Goal: Task Accomplishment & Management: Use online tool/utility

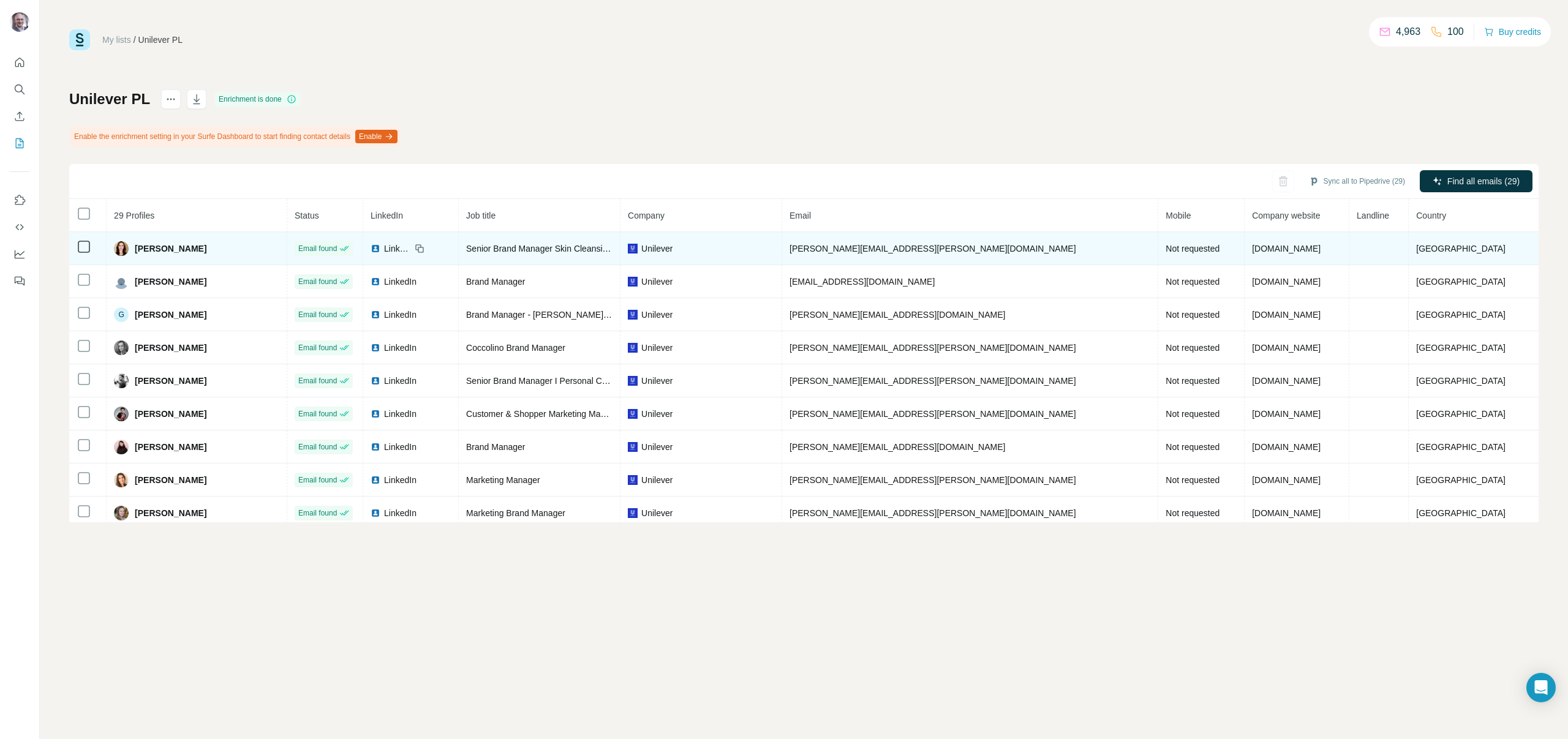
click at [280, 246] on div "[PERSON_NAME]" at bounding box center [196, 249] width 165 height 14
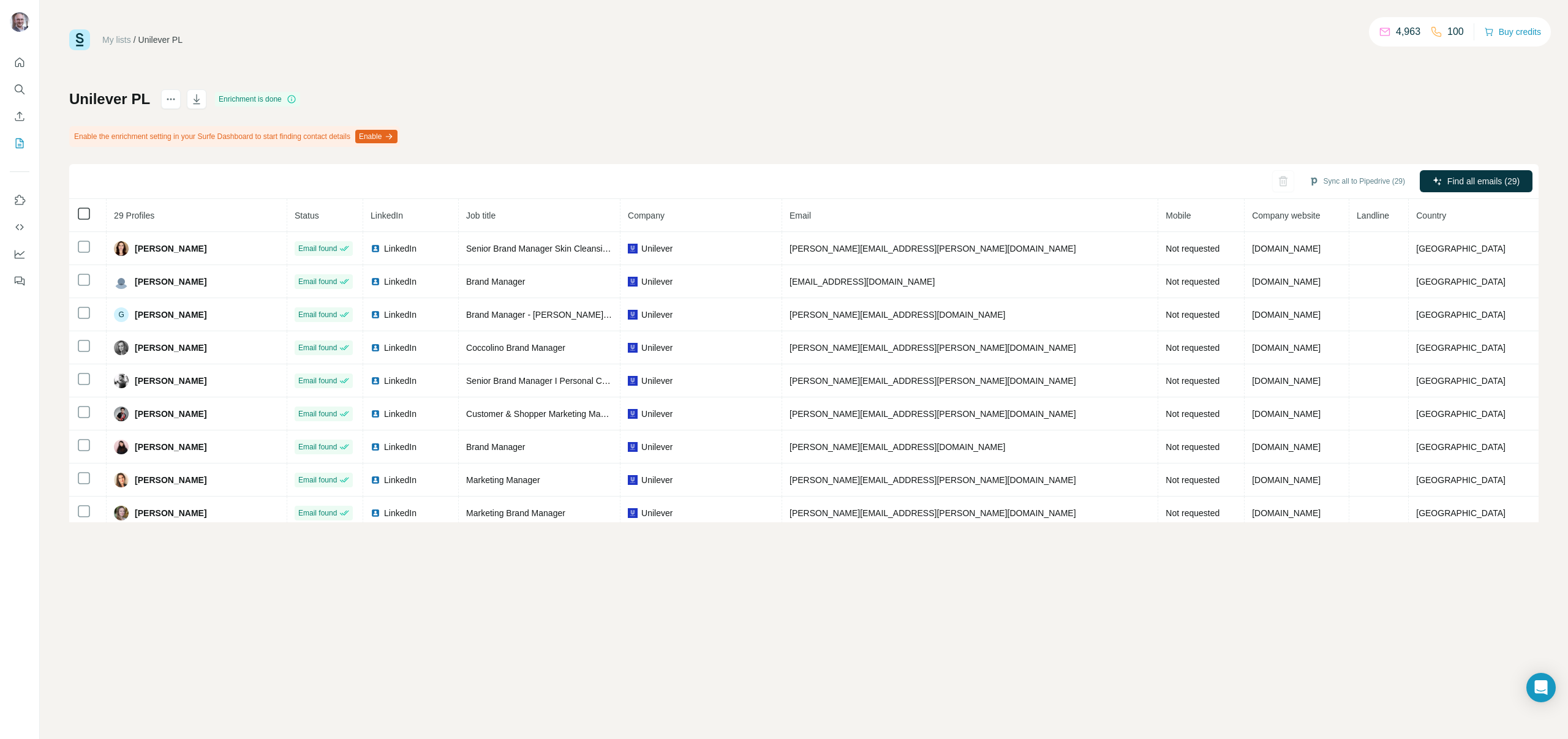
click at [85, 207] on icon at bounding box center [84, 214] width 14 height 14
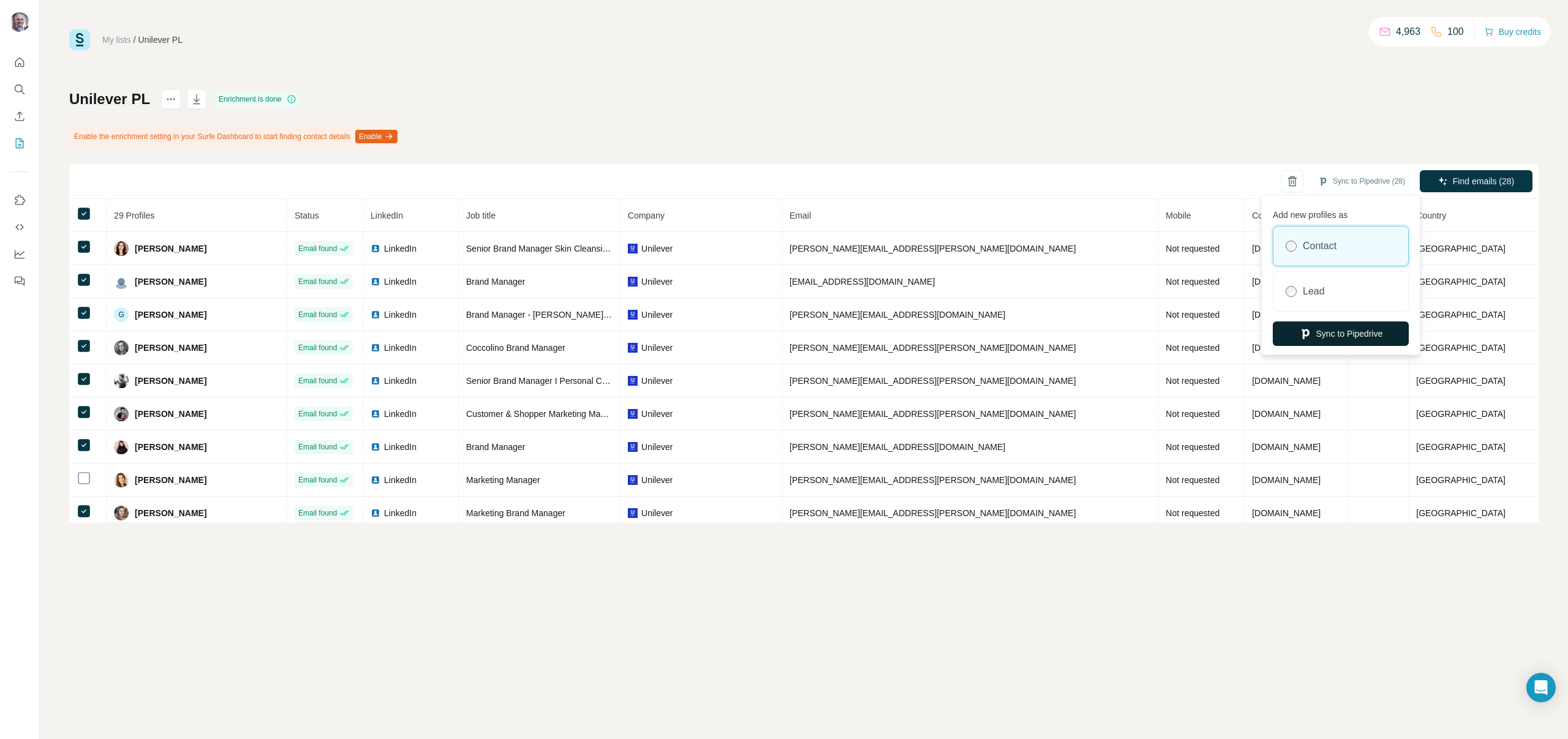
click at [1336, 334] on button "Sync to Pipedrive" at bounding box center [1340, 334] width 136 height 25
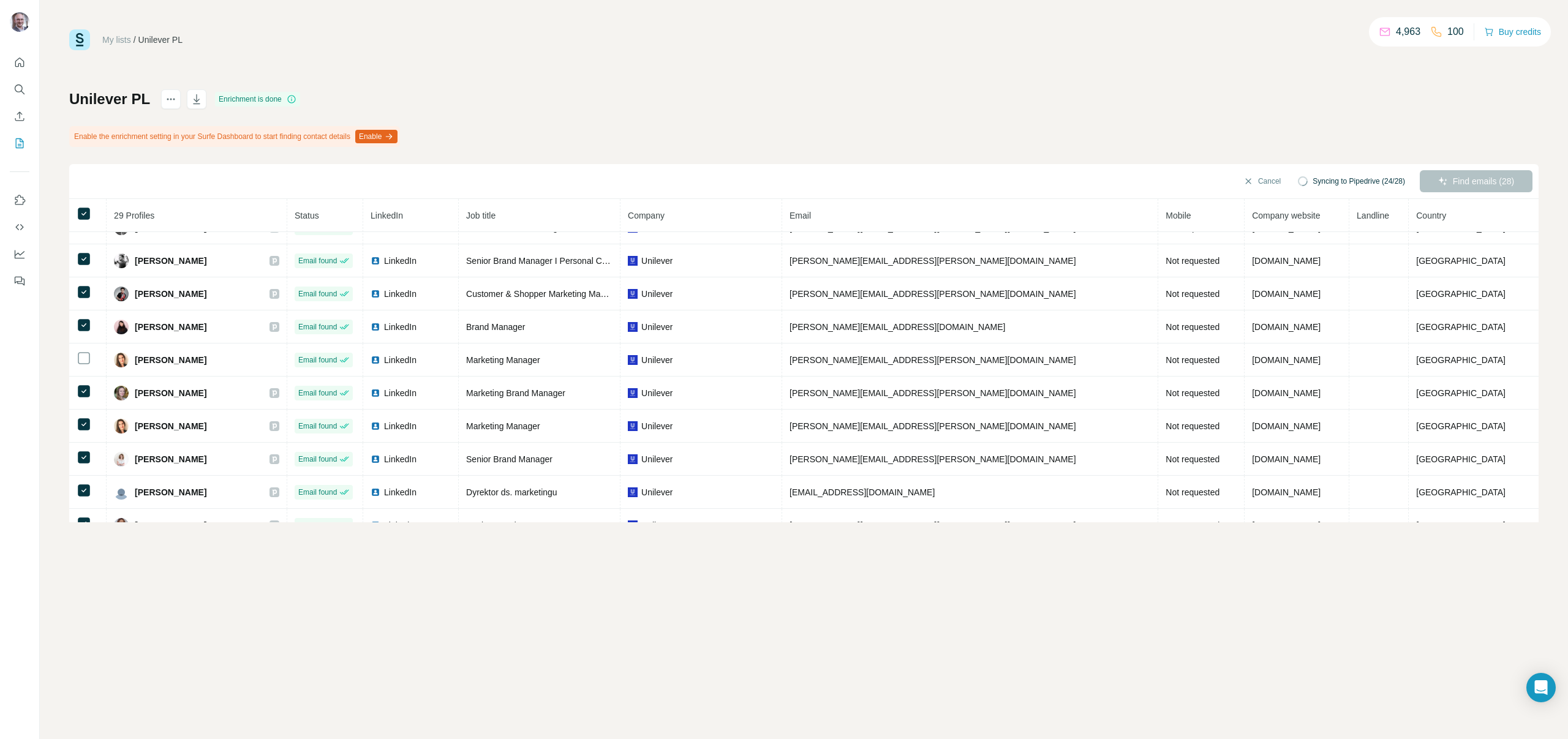
scroll to position [104, 0]
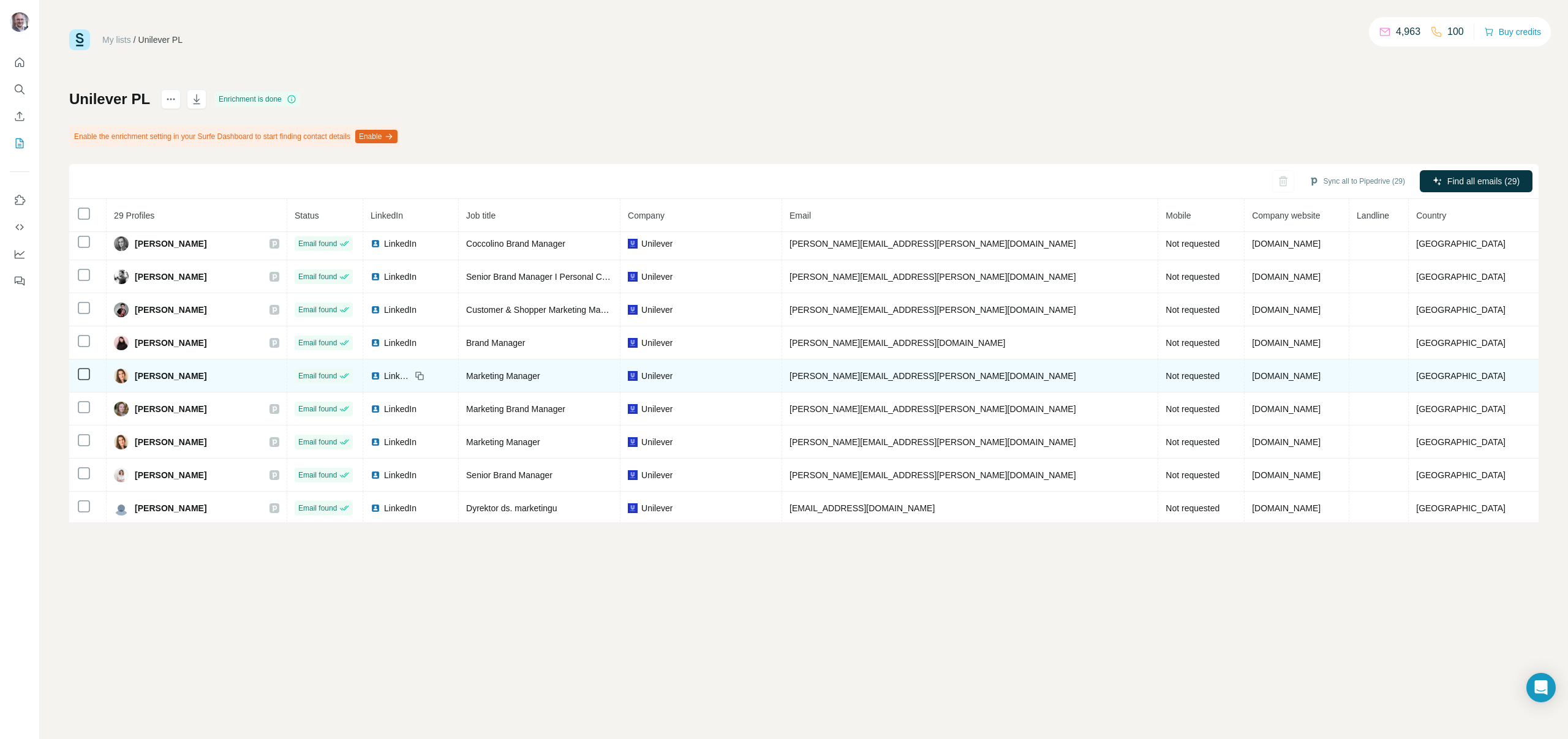
click at [87, 367] on icon at bounding box center [84, 374] width 14 height 14
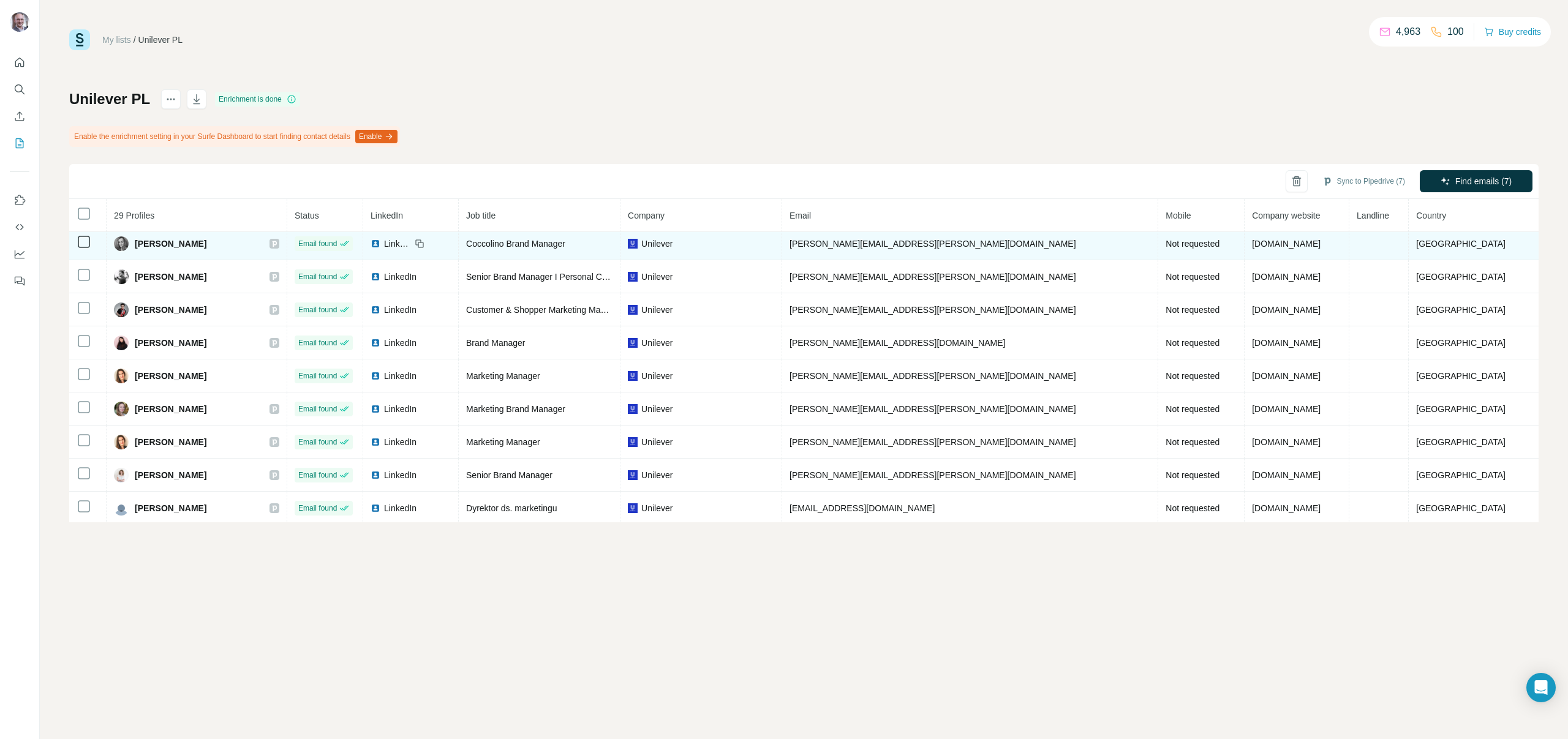
click at [280, 241] on div "[PERSON_NAME]" at bounding box center [196, 243] width 165 height 14
click at [278, 242] on icon at bounding box center [274, 244] width 7 height 10
click at [423, 243] on icon at bounding box center [420, 245] width 6 height 6
click at [425, 243] on icon at bounding box center [420, 244] width 10 height 10
click at [411, 246] on span "LinkedIn" at bounding box center [397, 243] width 27 height 12
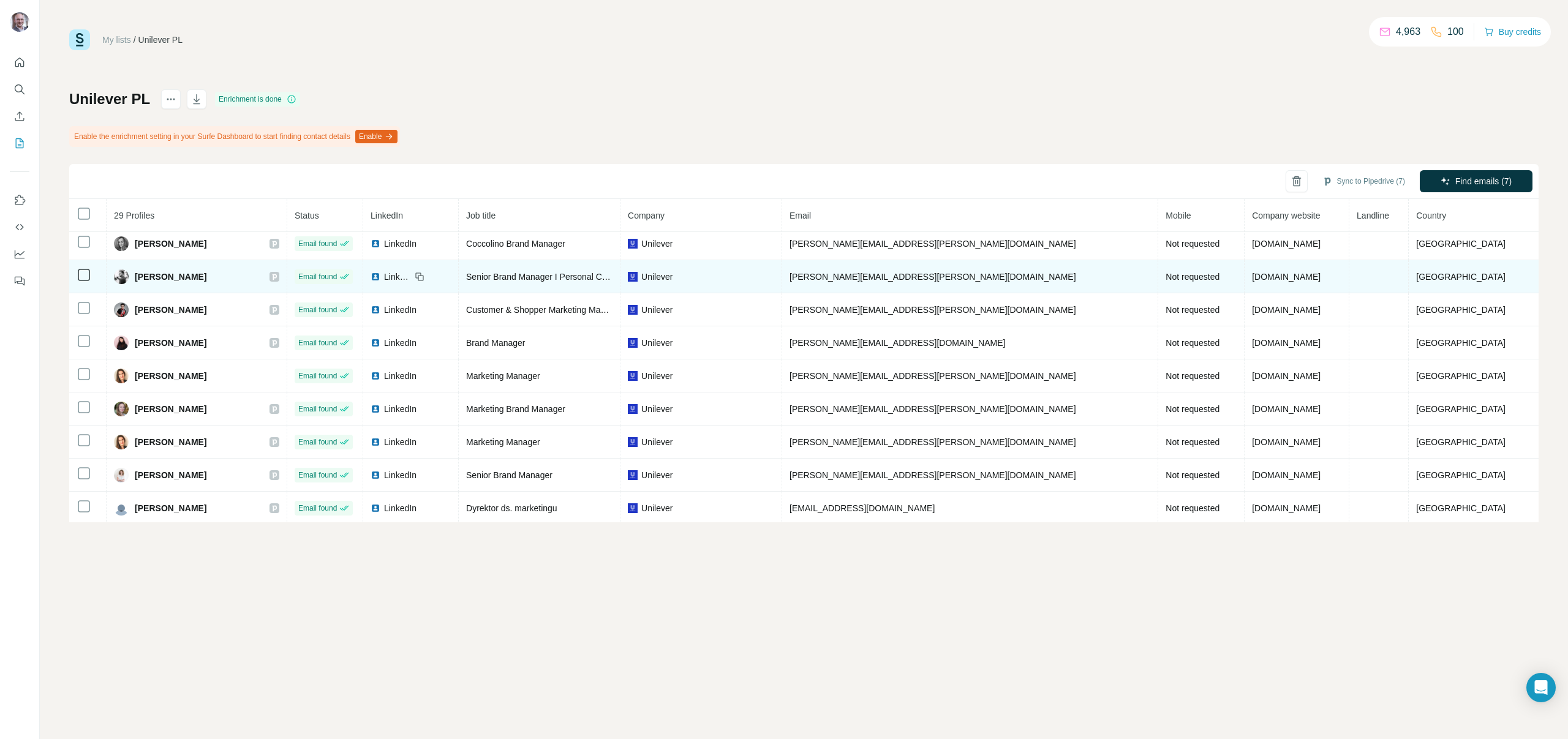
click at [277, 275] on icon at bounding box center [274, 277] width 4 height 6
click at [459, 269] on td "LinkedIn" at bounding box center [411, 277] width 95 height 33
click at [411, 272] on span "LinkedIn" at bounding box center [397, 277] width 27 height 12
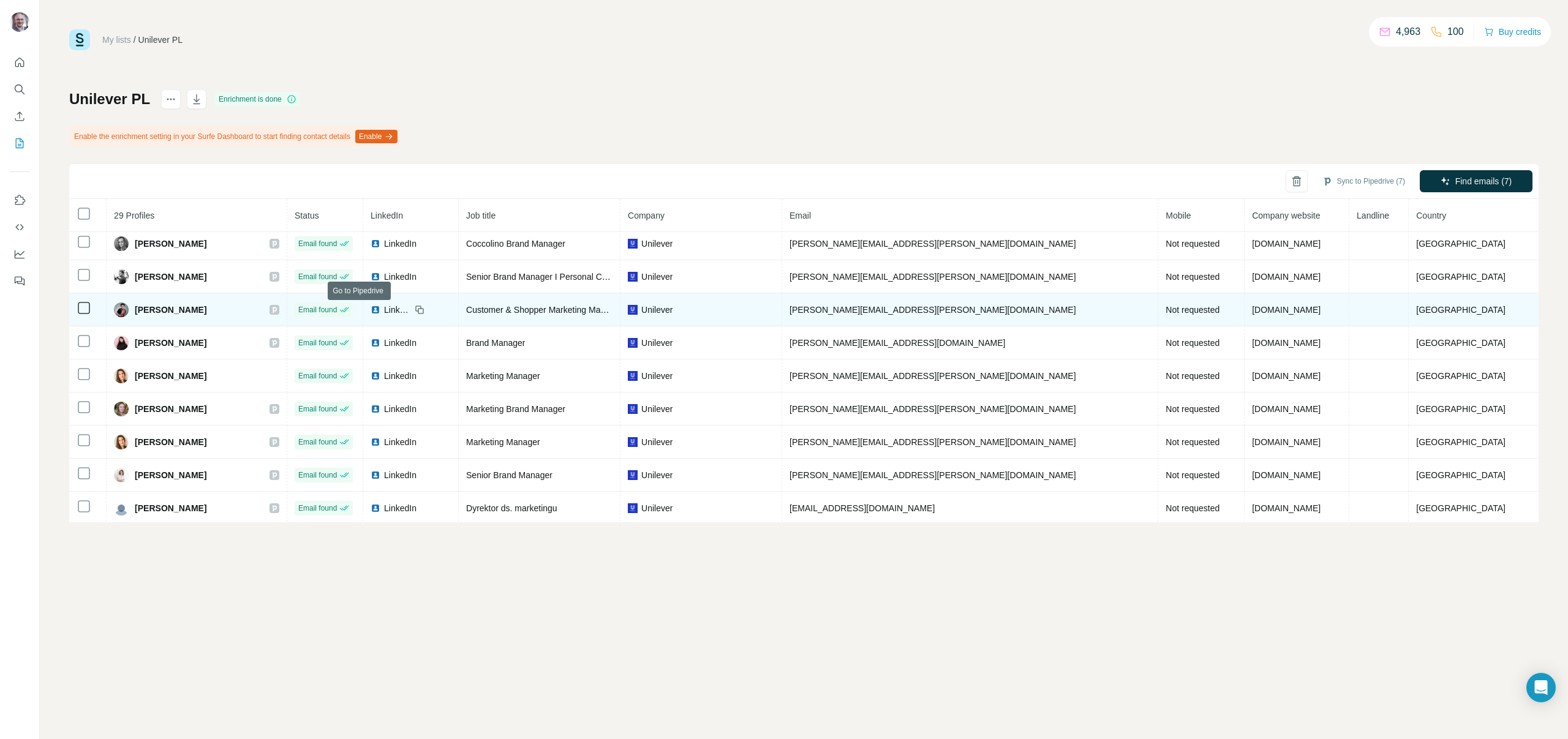
click at [277, 310] on icon at bounding box center [274, 310] width 4 height 6
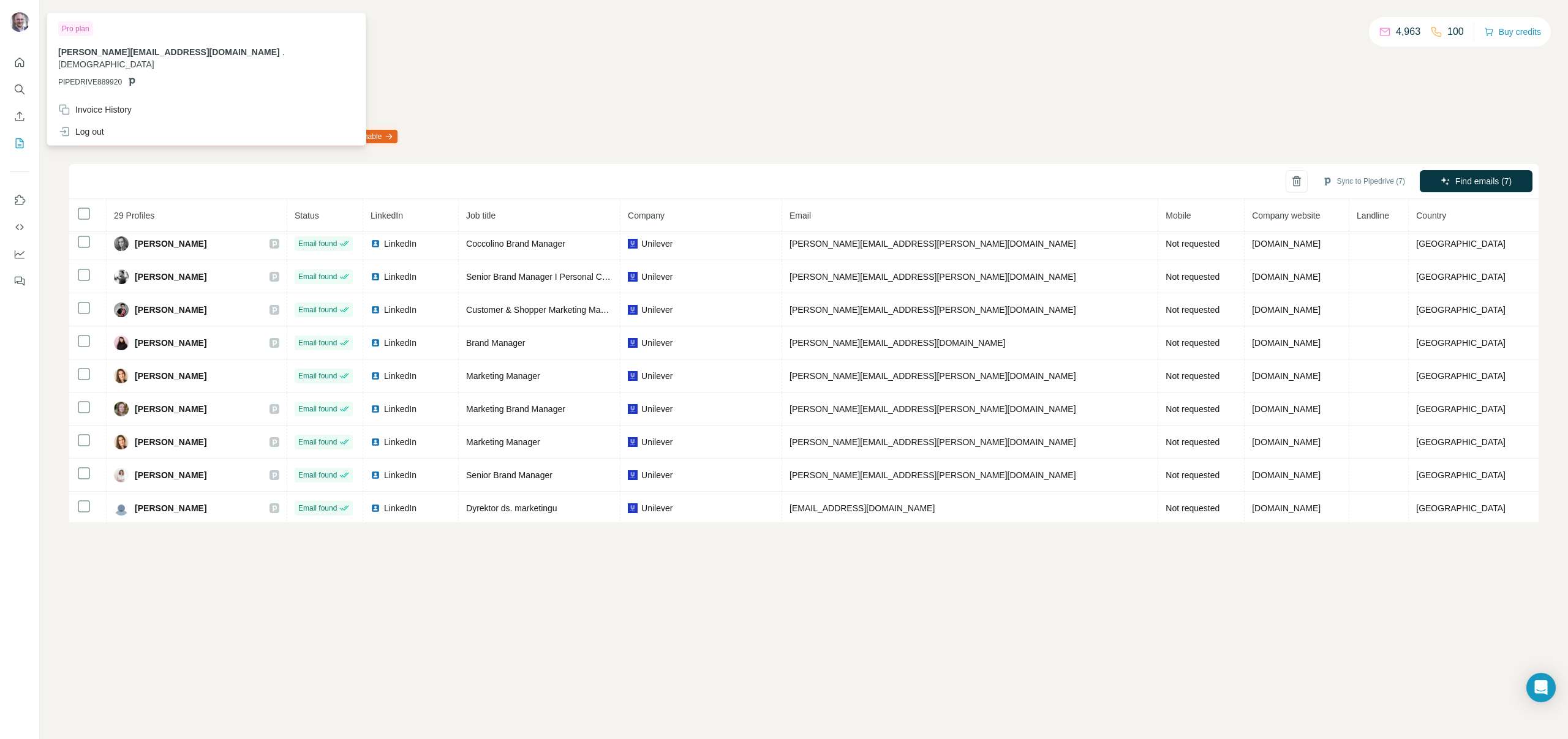
click at [23, 15] on img at bounding box center [20, 22] width 20 height 20
click at [394, 26] on div "My lists / Unilever PL 4,963 100 Buy credits Unilever PL Enrichment is done Ena…" at bounding box center [804, 369] width 1528 height 739
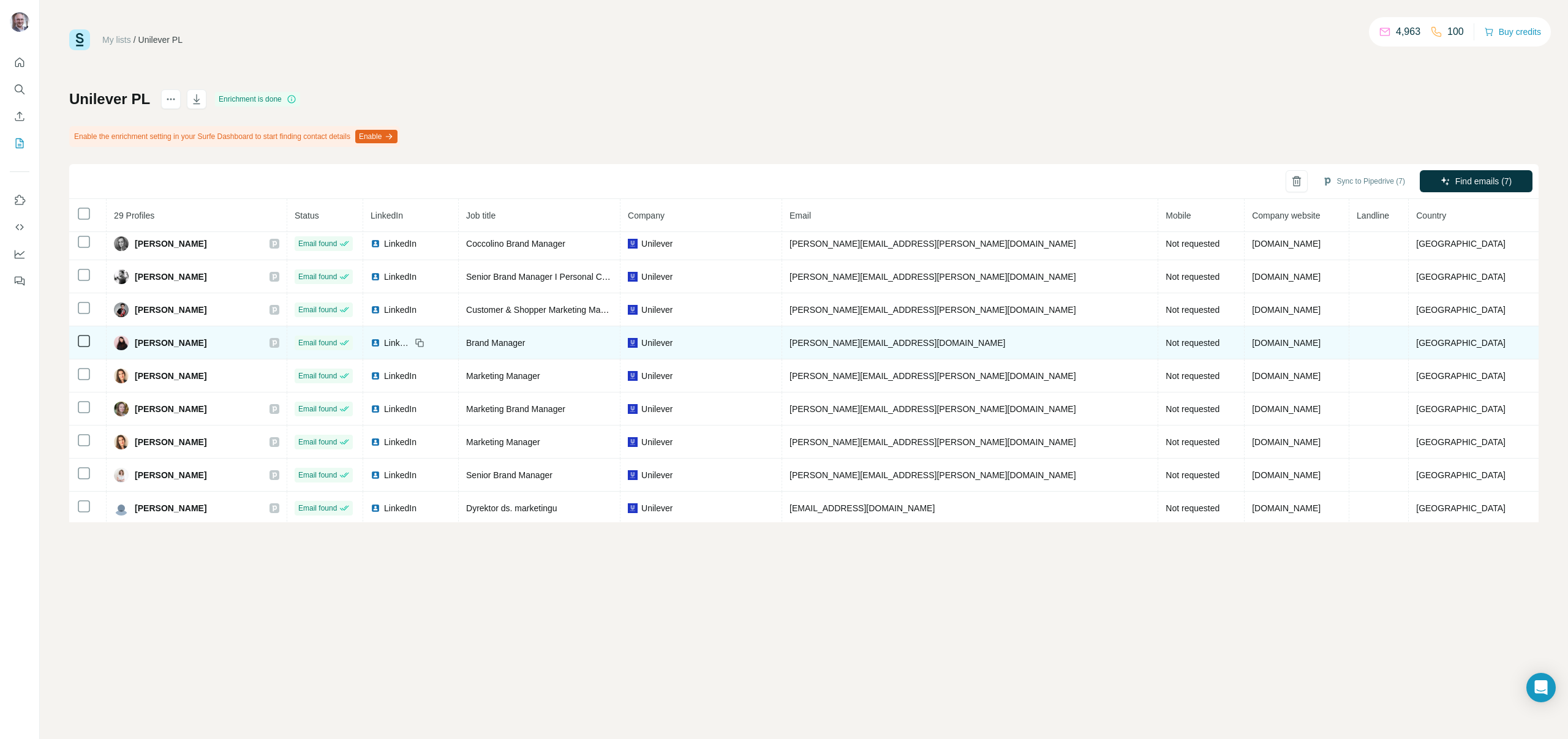
click at [278, 342] on icon at bounding box center [274, 343] width 7 height 10
click at [411, 341] on span "LinkedIn" at bounding box center [397, 342] width 27 height 12
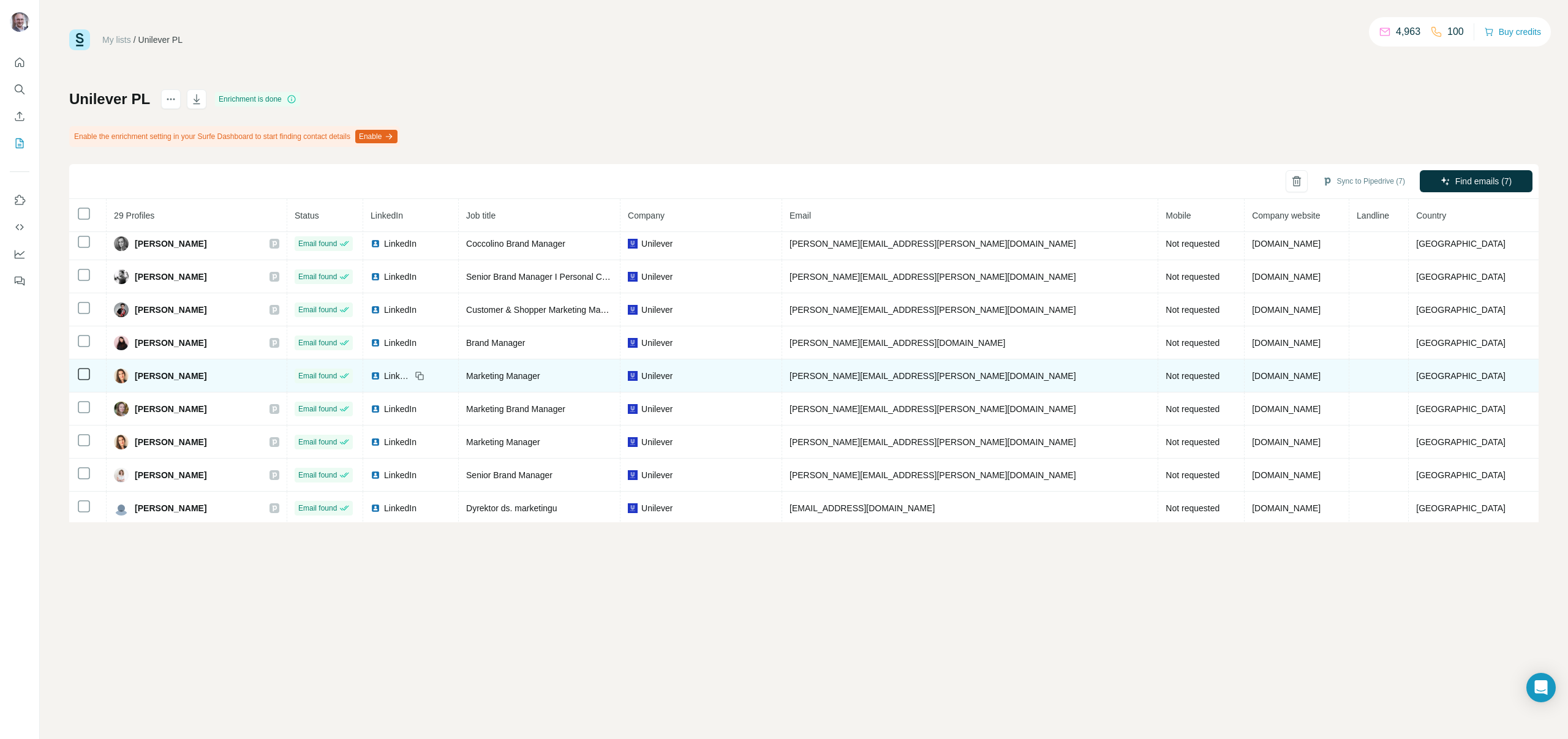
click at [280, 376] on div "[PERSON_NAME]" at bounding box center [196, 376] width 165 height 14
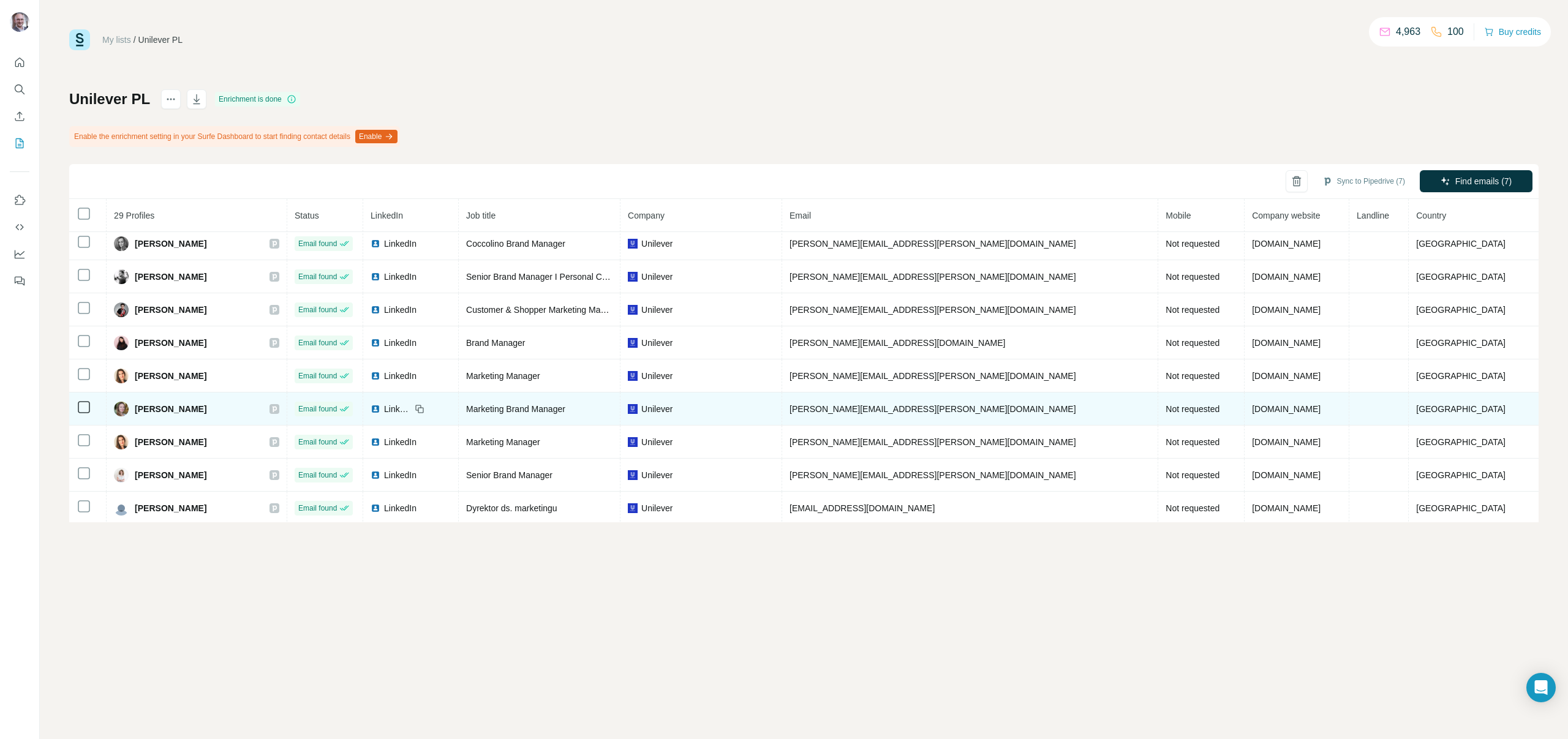
click at [277, 409] on icon at bounding box center [274, 409] width 4 height 6
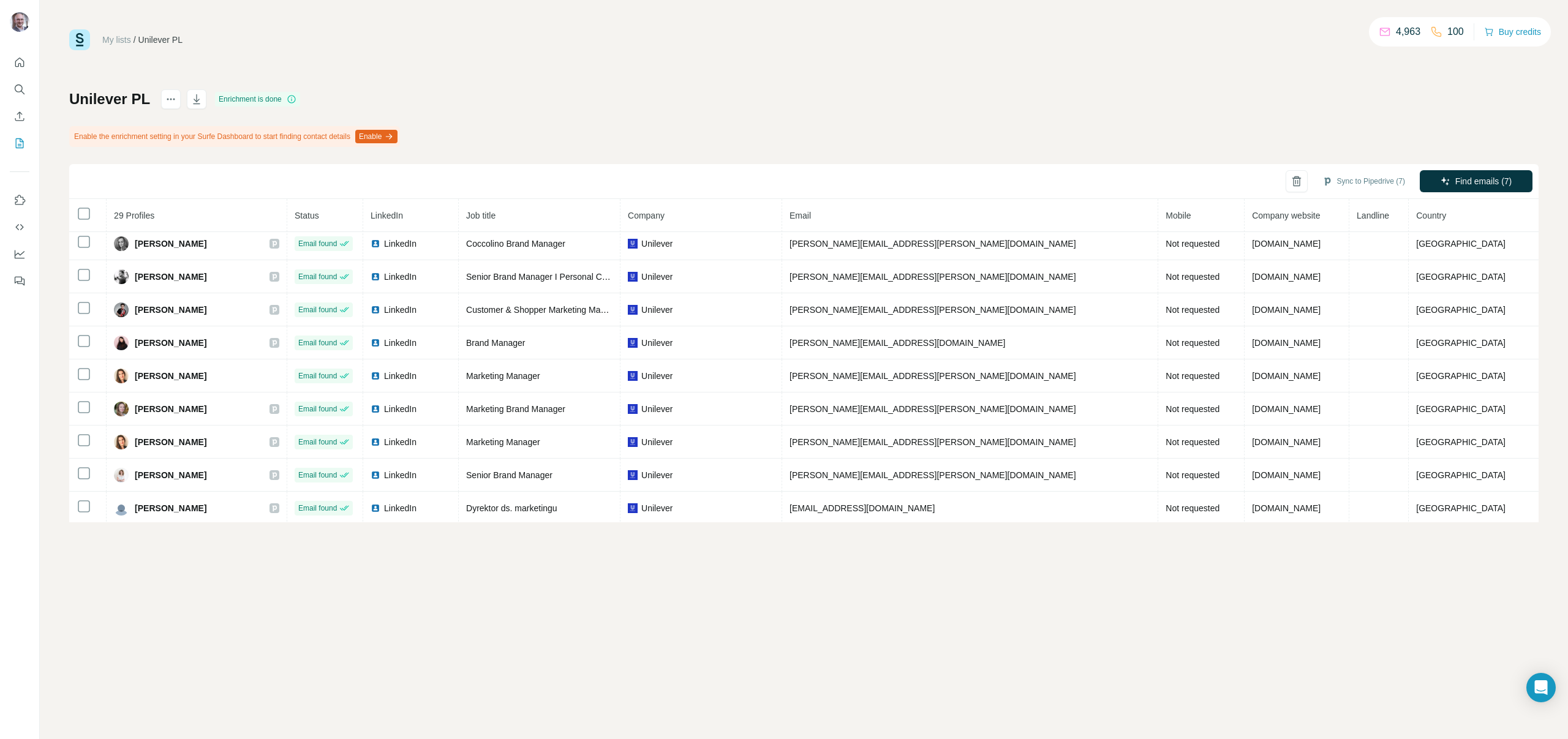
click at [490, 160] on div "Unilever PL Enrichment is done Enable the enrichment setting in your Surfe Dash…" at bounding box center [804, 306] width 1469 height 433
click at [245, 137] on div "Enable the enrichment setting in your Surfe Dashboard to start finding contact …" at bounding box center [235, 137] width 331 height 21
click at [397, 139] on button "Enable" at bounding box center [376, 137] width 43 height 14
click at [1340, 337] on button "Sync to Pipedrive" at bounding box center [1340, 334] width 136 height 25
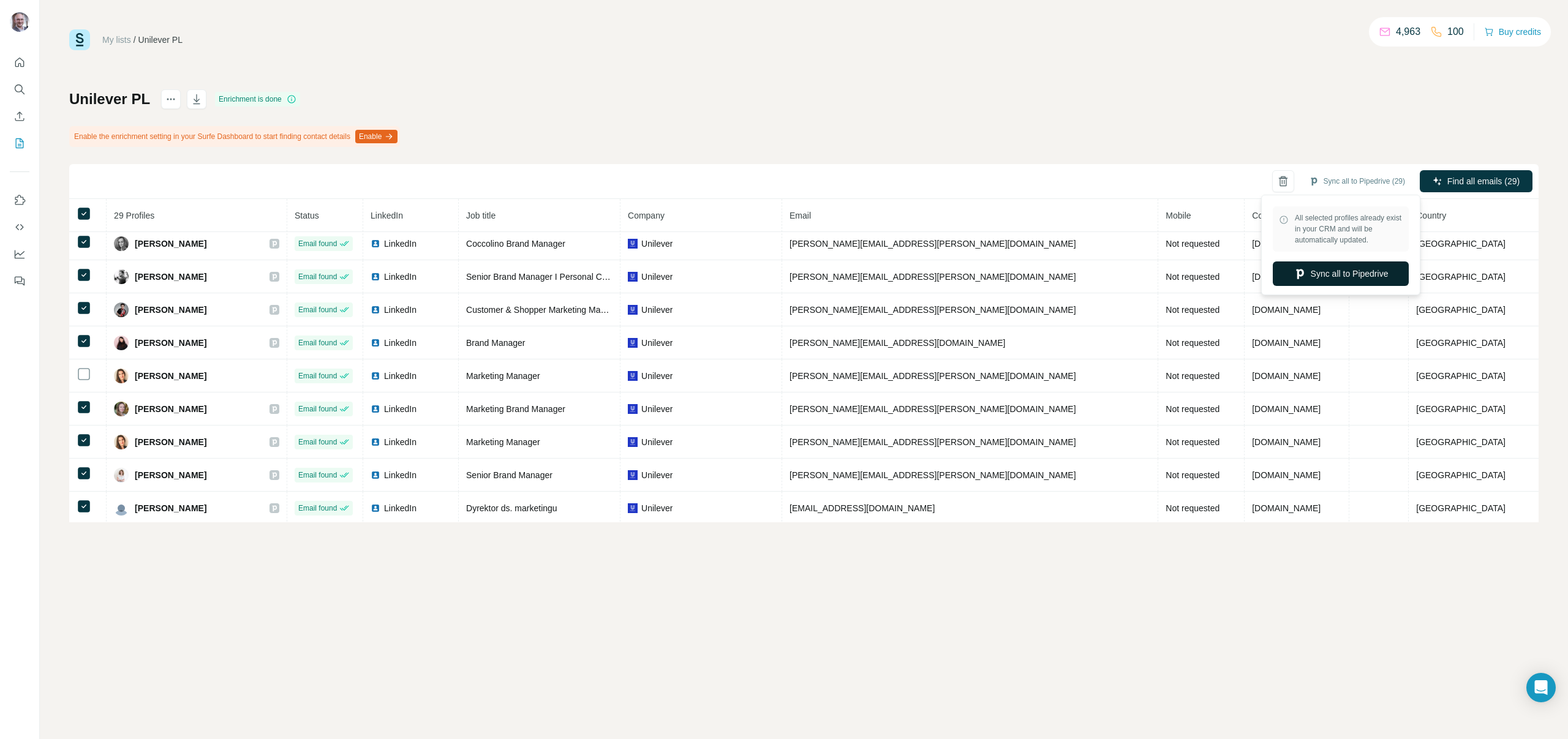
click at [1344, 275] on button "Sync all to Pipedrive" at bounding box center [1340, 274] width 136 height 25
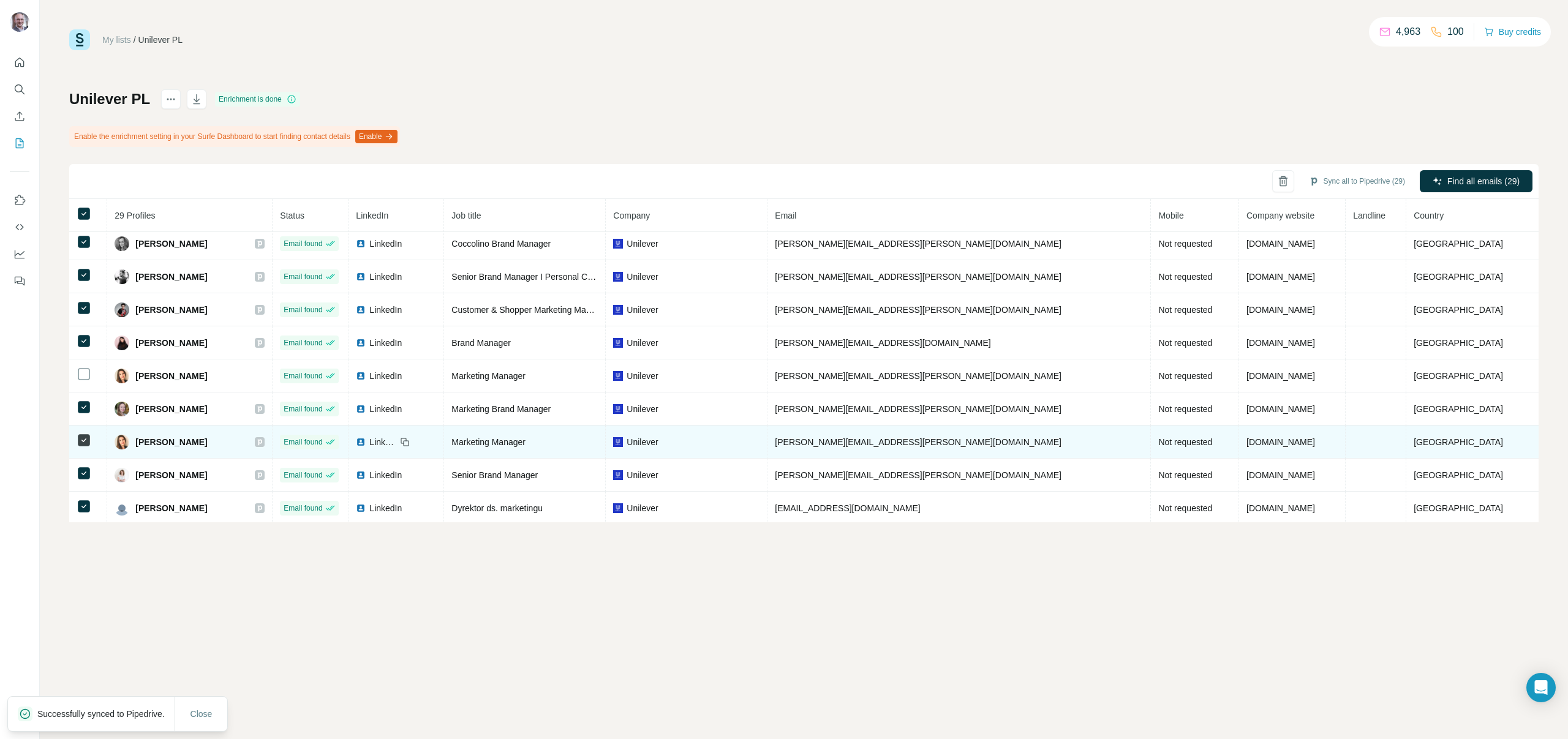
click at [262, 440] on icon at bounding box center [260, 442] width 4 height 6
click at [264, 446] on div at bounding box center [260, 442] width 10 height 10
click at [262, 444] on icon at bounding box center [260, 442] width 4 height 6
click at [397, 443] on span "LinkedIn" at bounding box center [382, 442] width 27 height 12
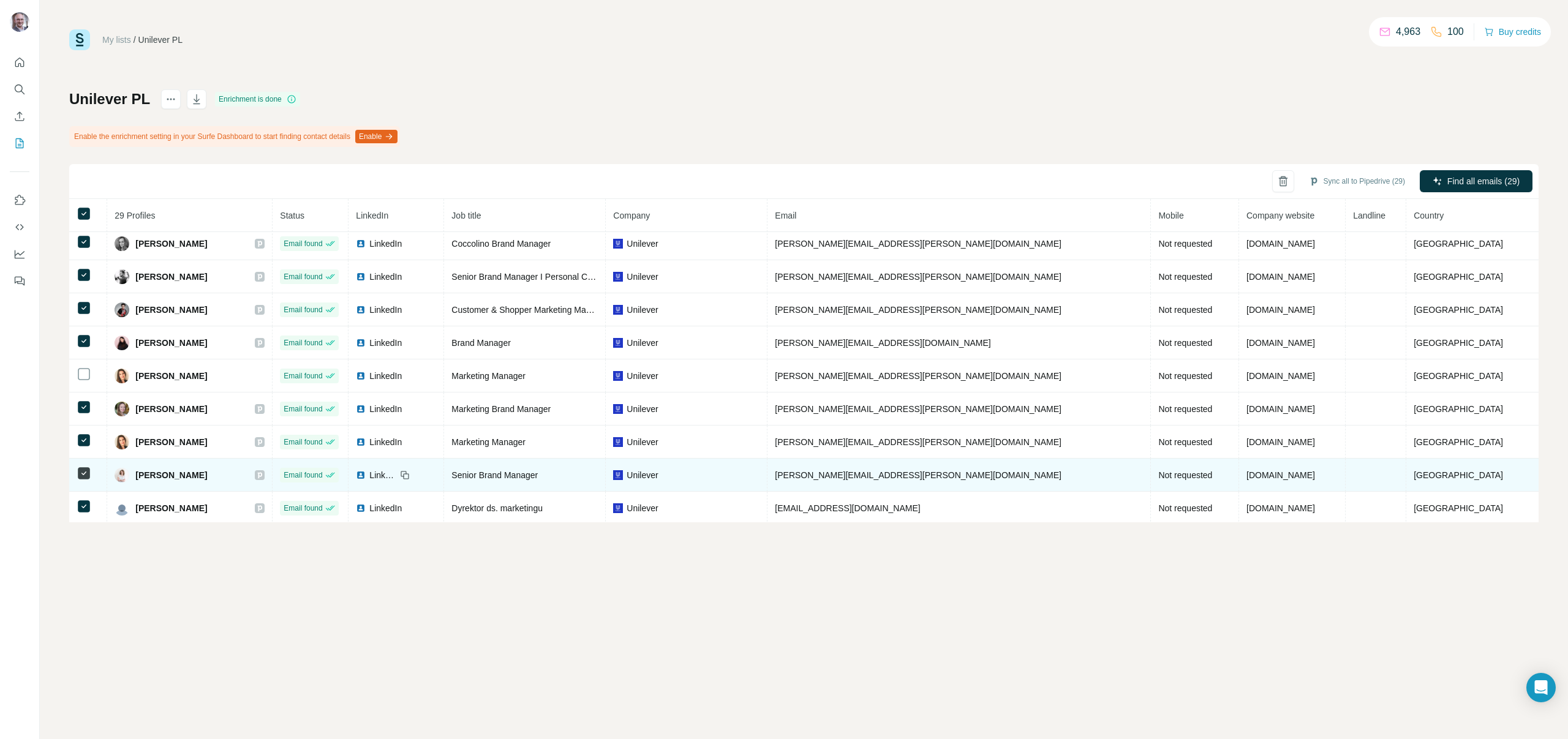
click at [264, 478] on icon at bounding box center [259, 475] width 7 height 10
click at [397, 475] on span "LinkedIn" at bounding box center [382, 475] width 27 height 12
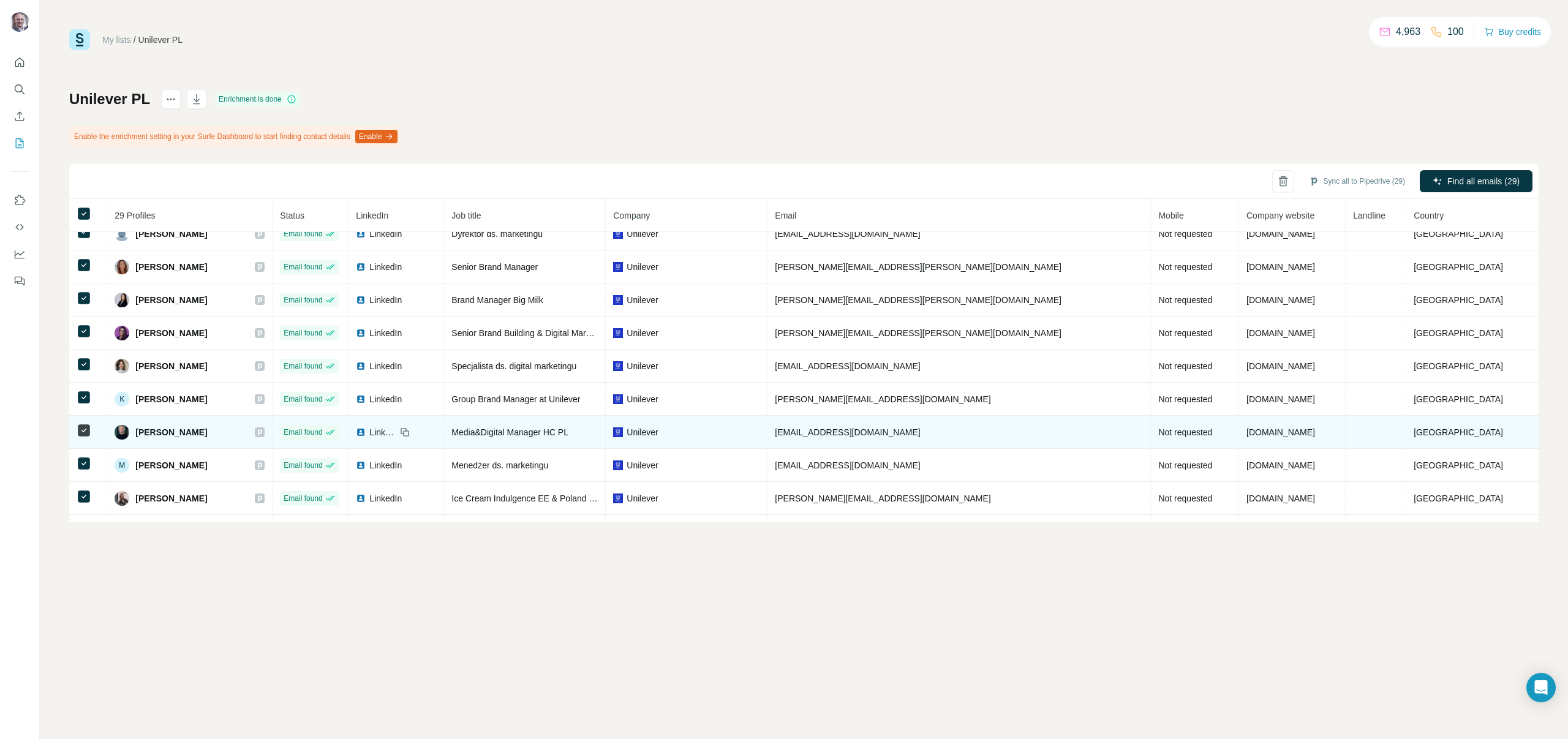
scroll to position [363, 0]
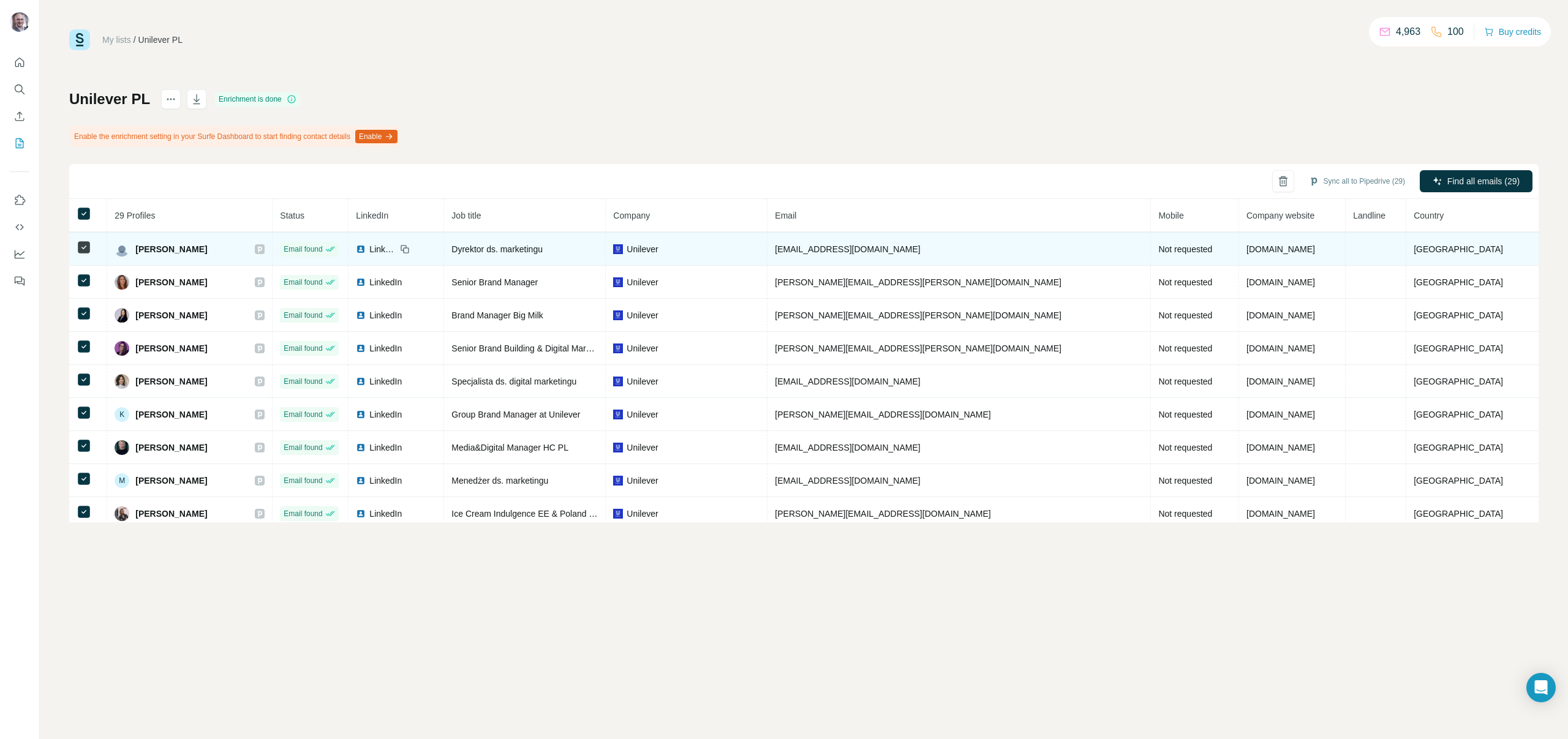
click at [262, 250] on icon at bounding box center [260, 249] width 4 height 6
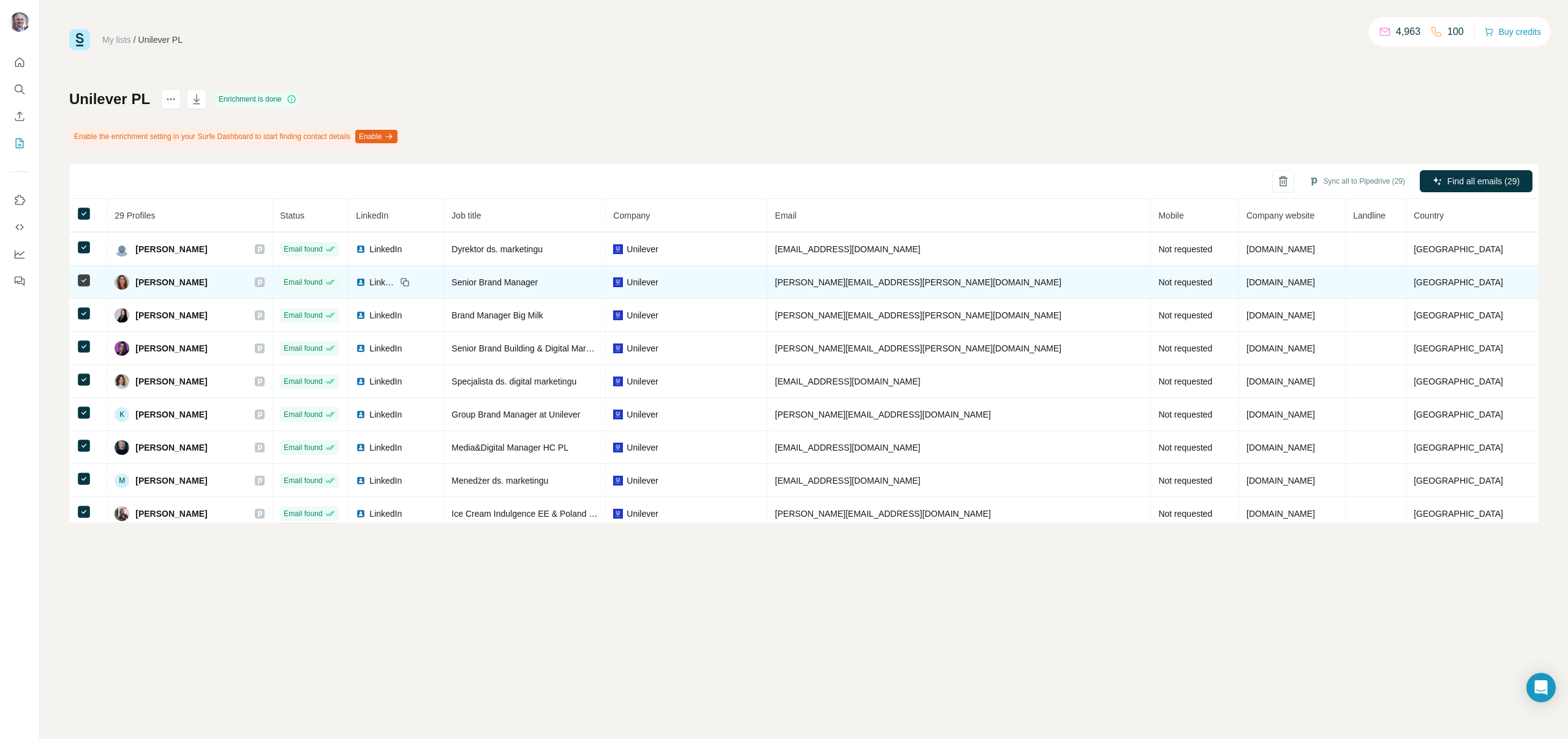
scroll to position [355, 0]
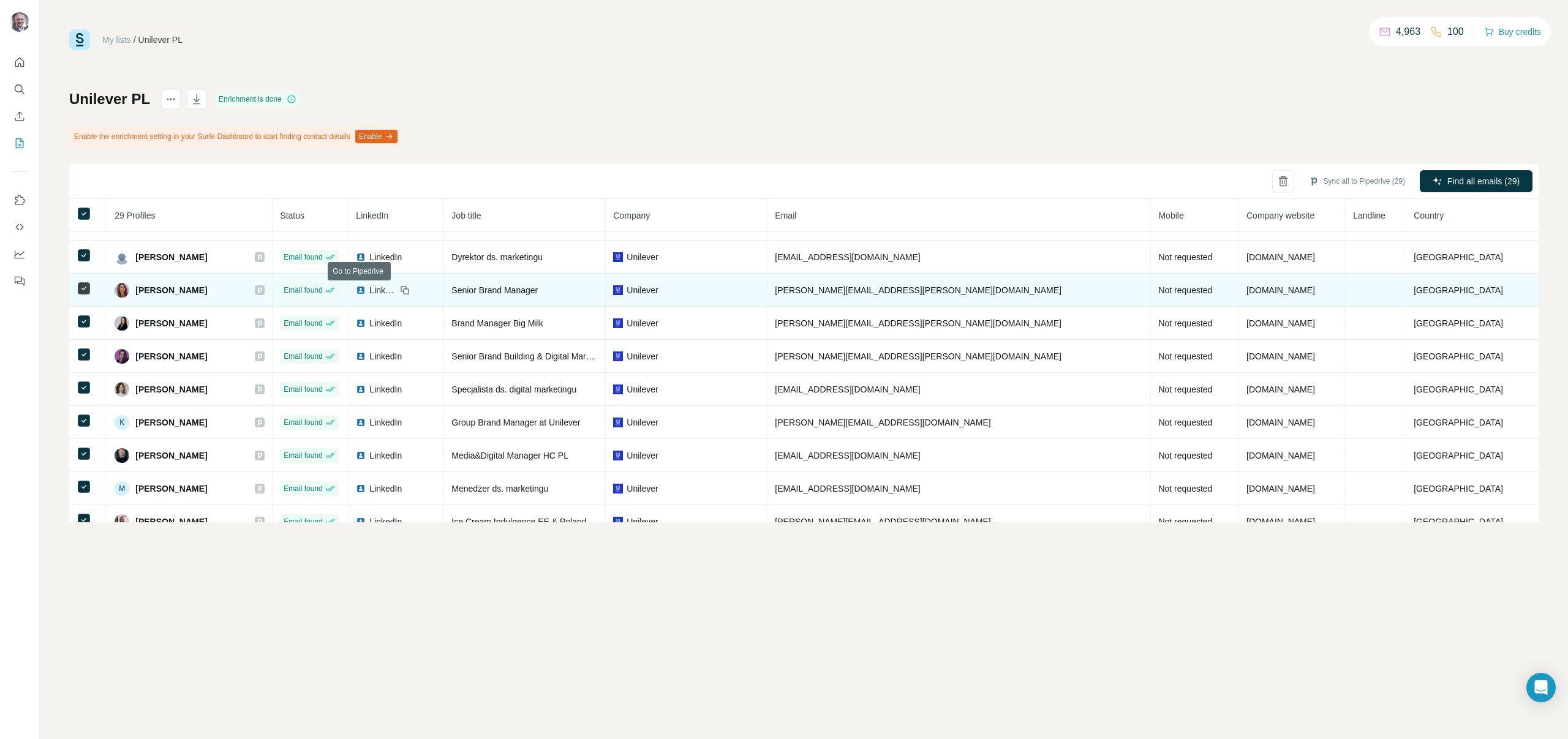
click at [262, 288] on icon at bounding box center [260, 290] width 4 height 6
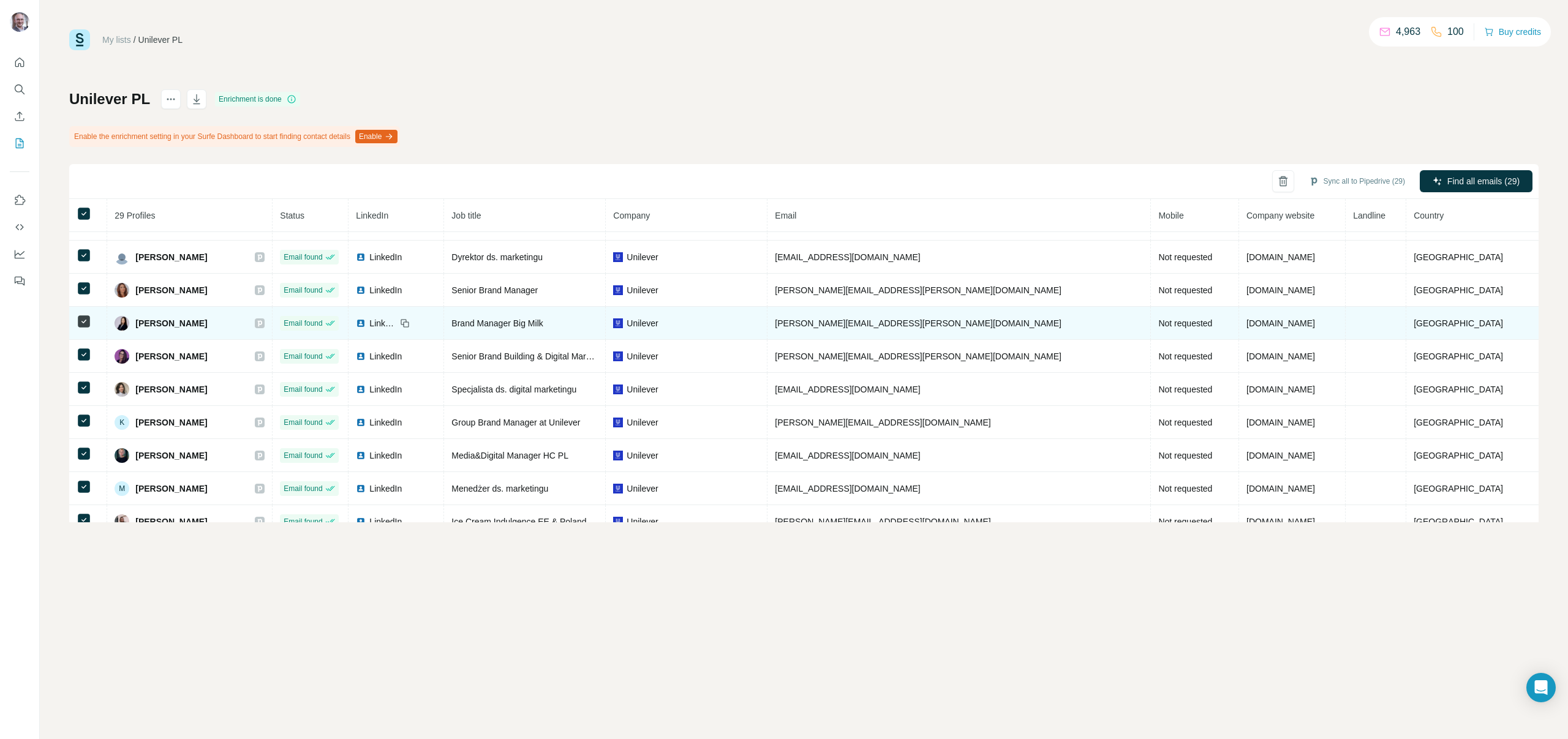
click at [264, 327] on icon at bounding box center [259, 324] width 7 height 10
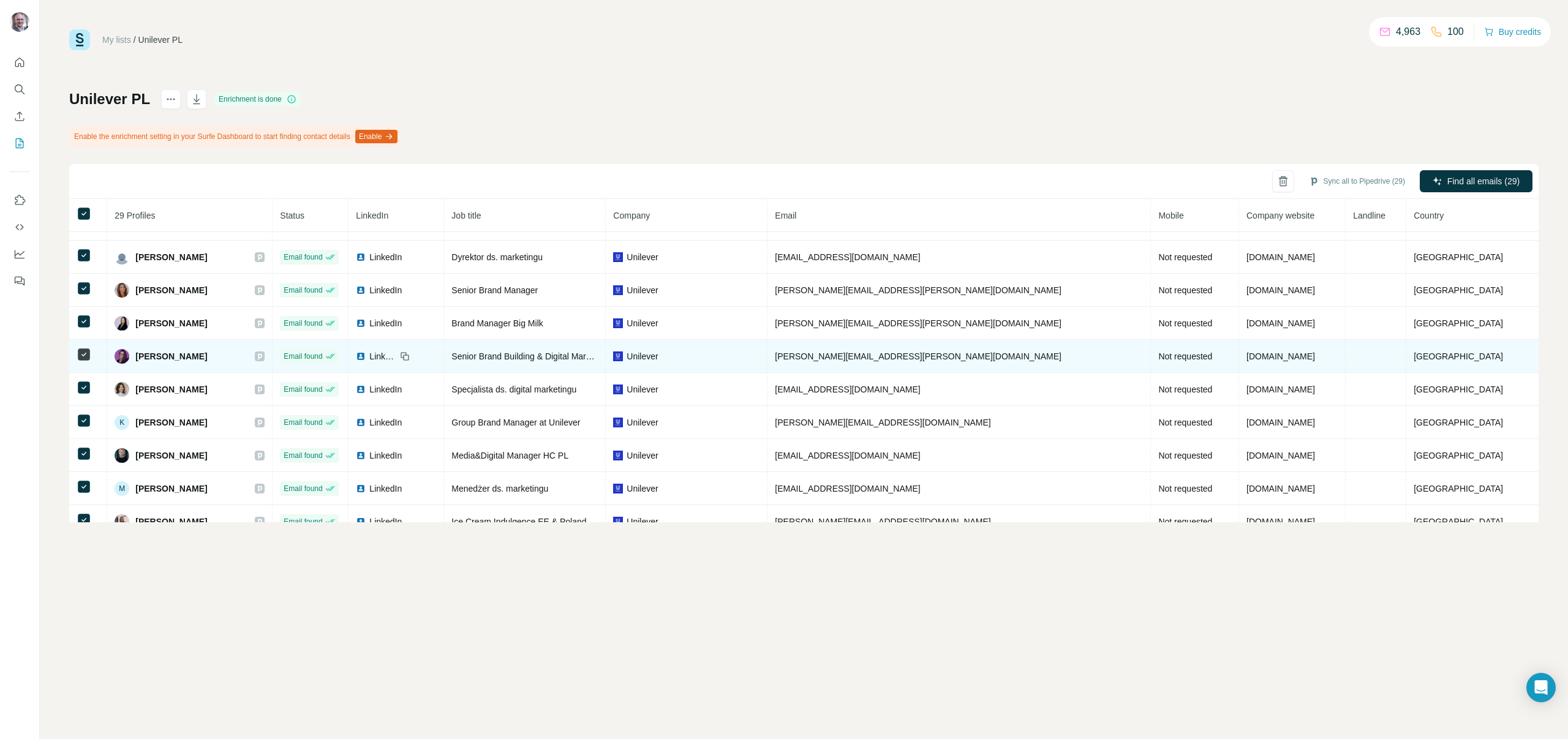
click at [264, 358] on icon at bounding box center [259, 357] width 7 height 10
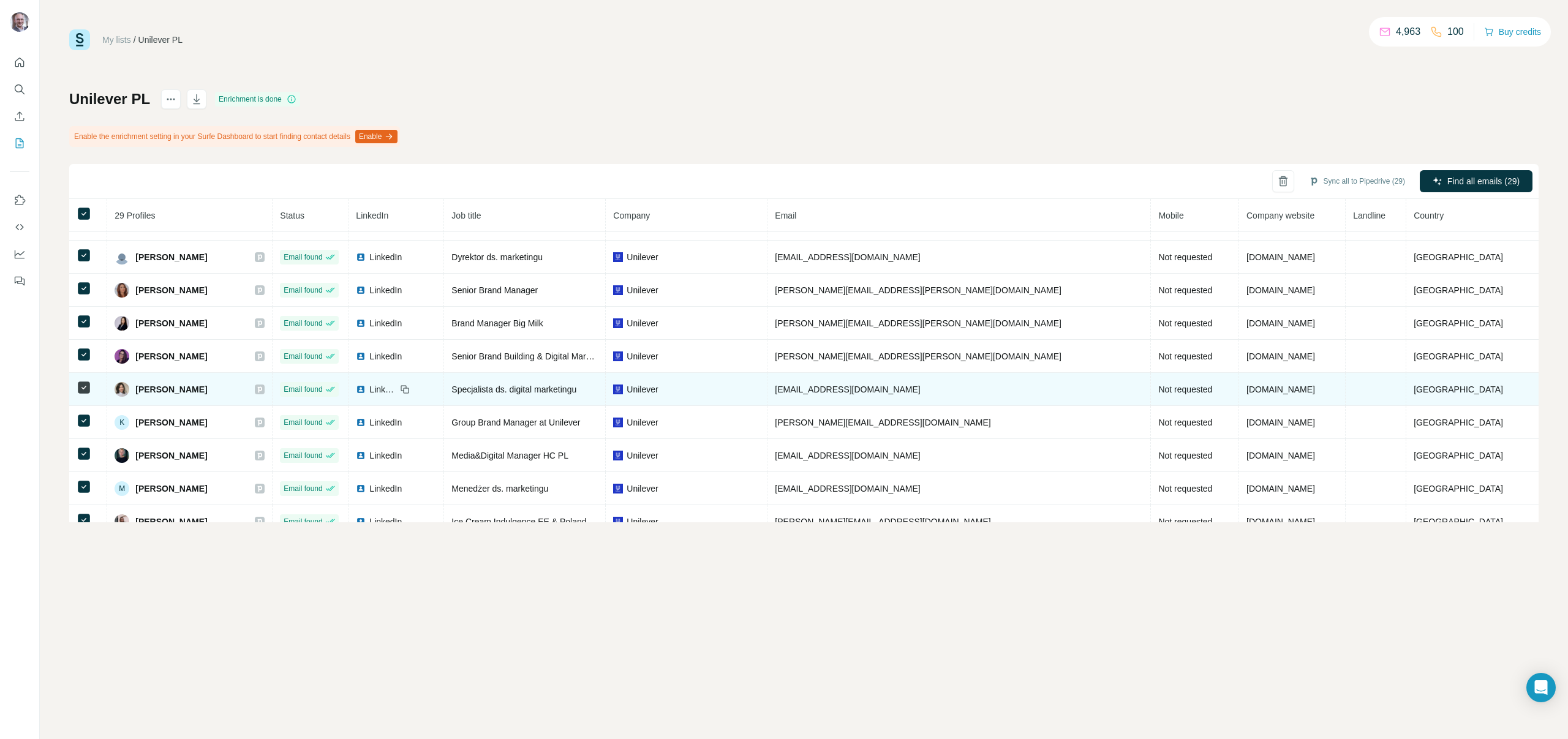
click at [262, 391] on icon at bounding box center [260, 389] width 4 height 6
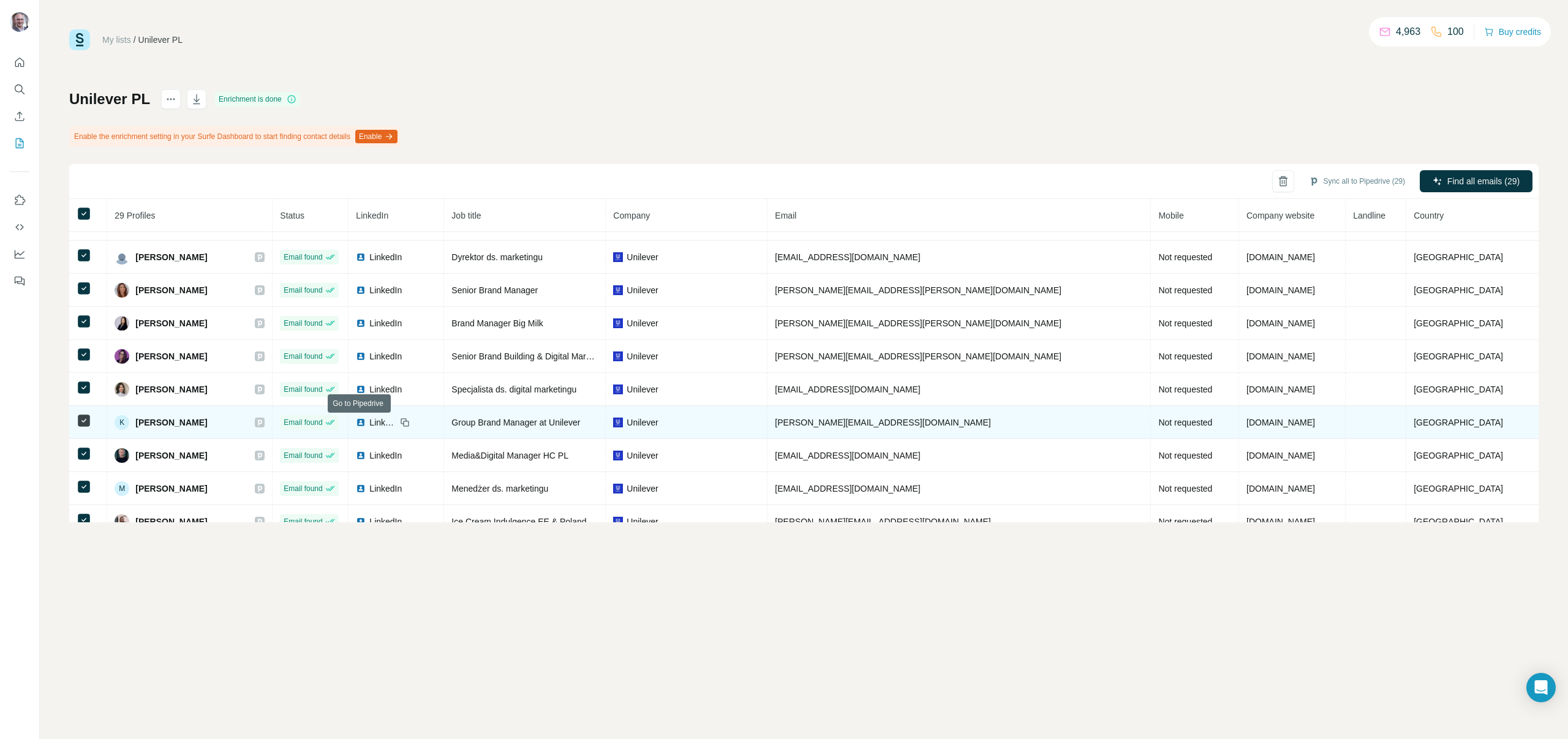
click at [262, 423] on icon at bounding box center [260, 423] width 4 height 6
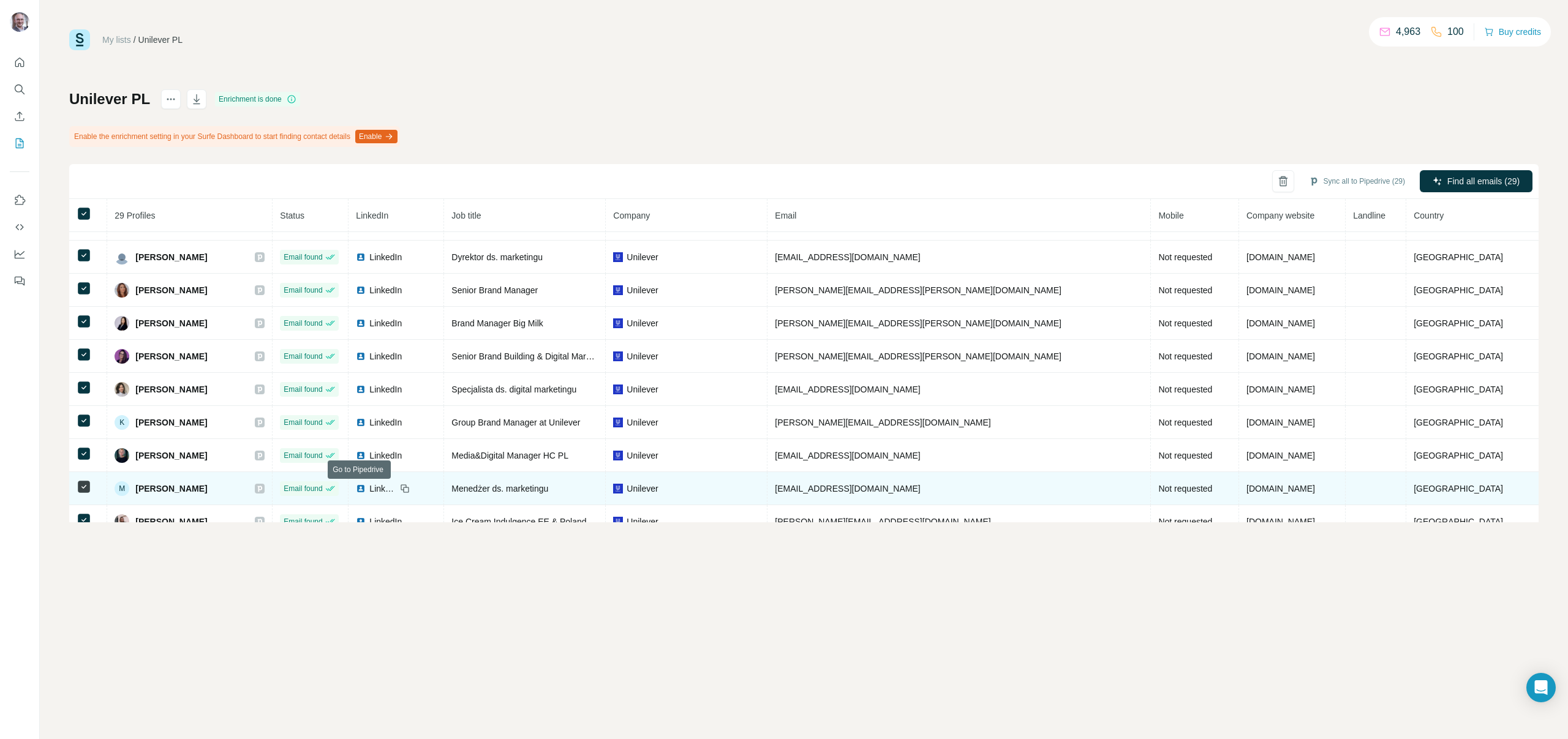
click at [264, 485] on icon at bounding box center [259, 489] width 7 height 10
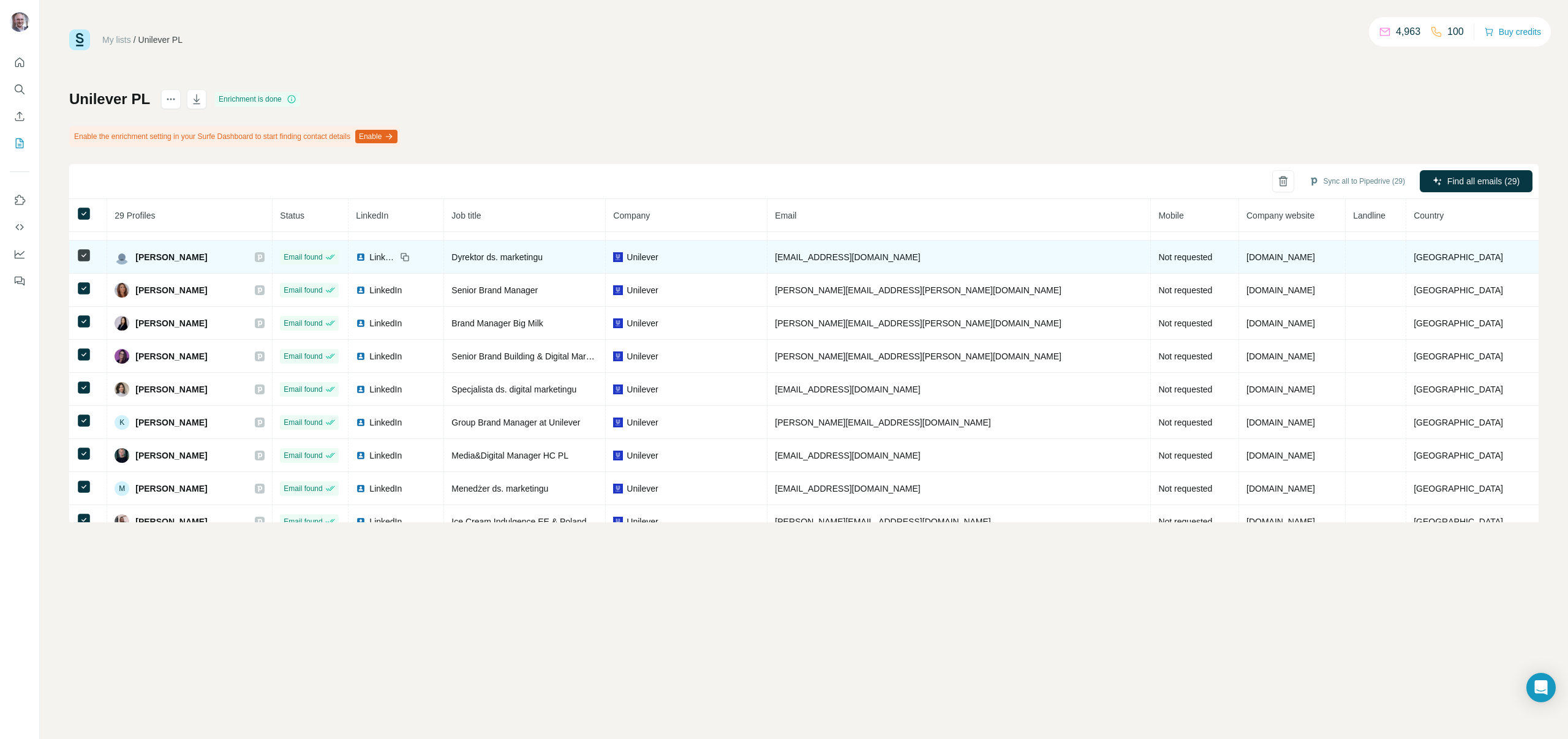
click at [397, 256] on span "LinkedIn" at bounding box center [382, 257] width 27 height 12
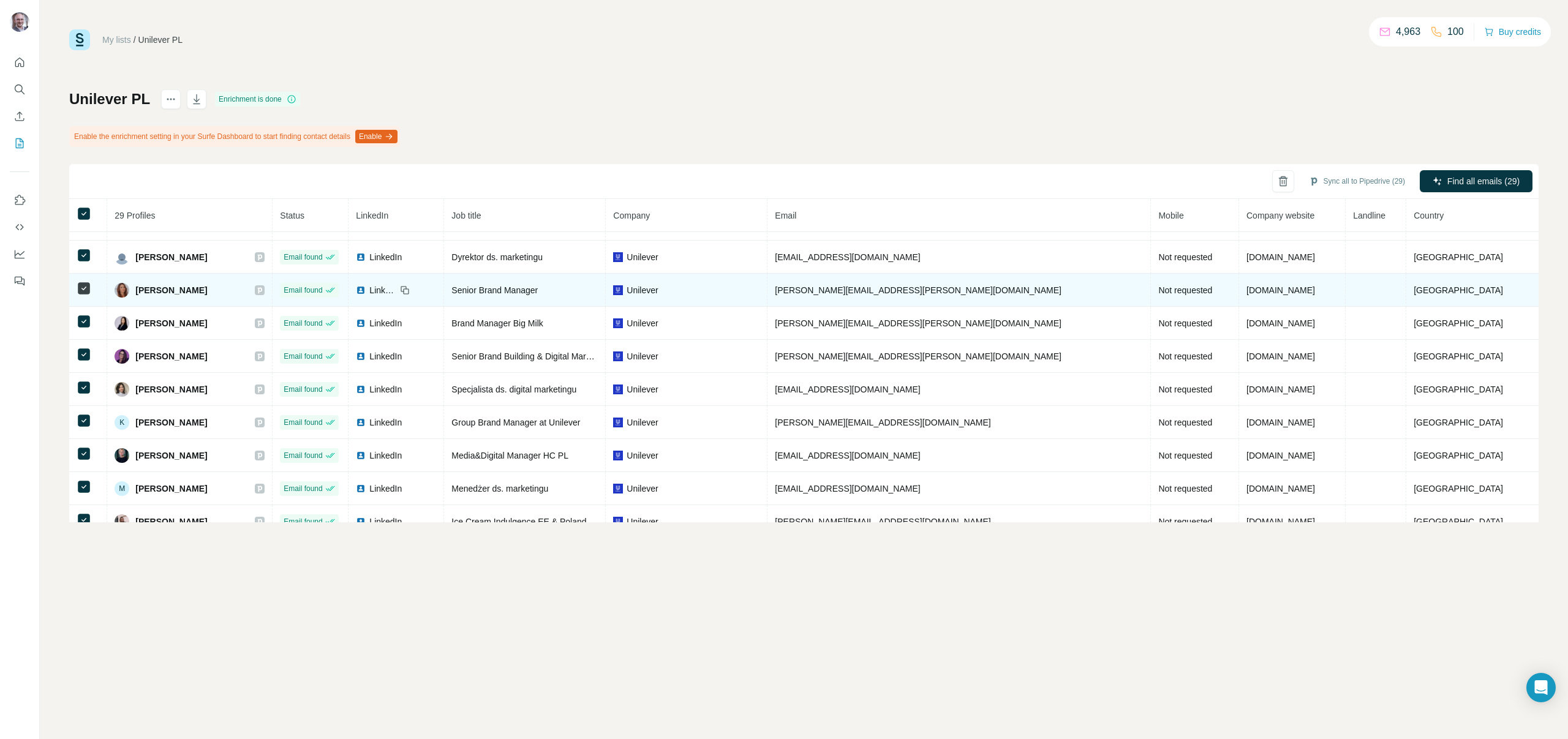
click at [264, 289] on icon at bounding box center [259, 290] width 7 height 10
click at [397, 289] on span "LinkedIn" at bounding box center [382, 290] width 27 height 12
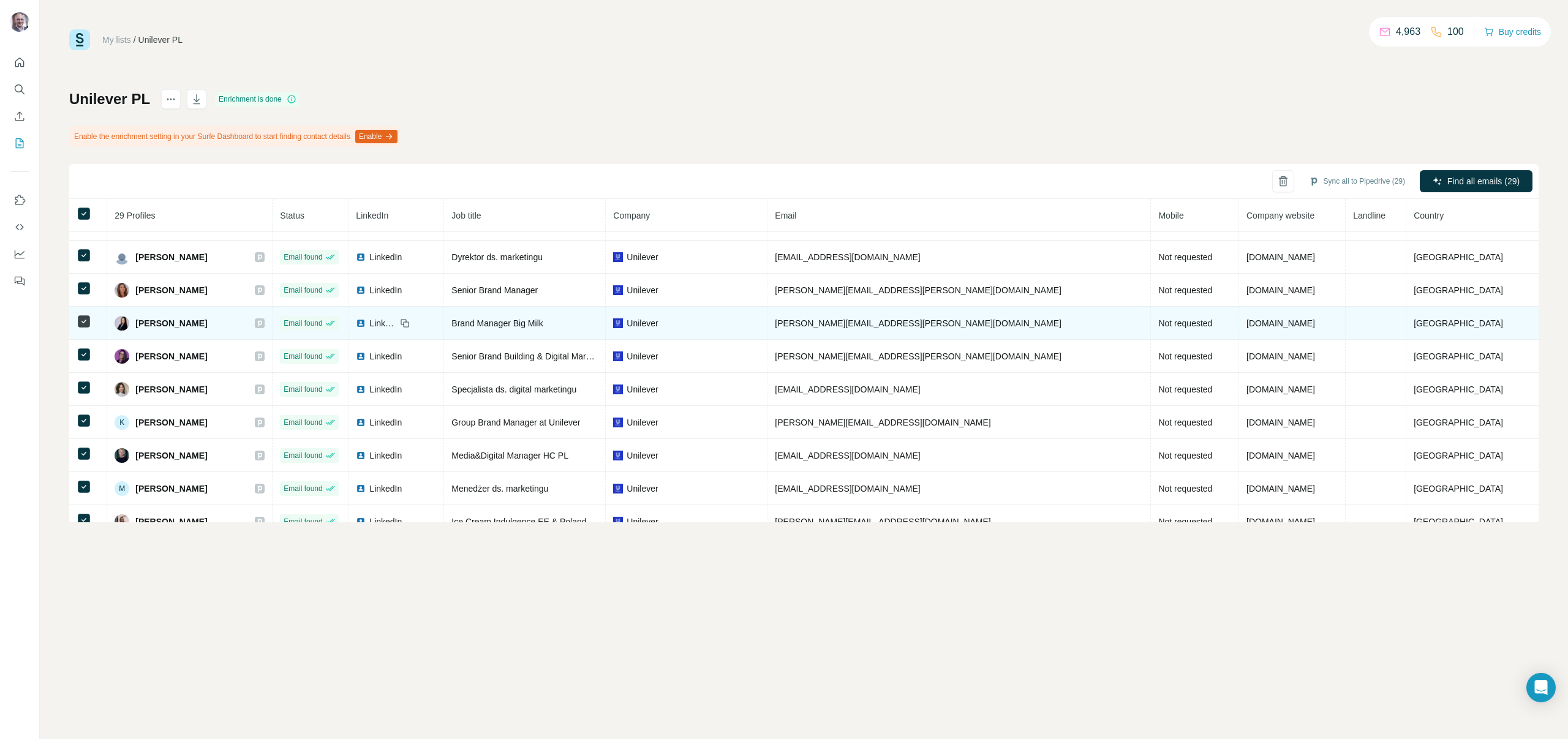
click at [264, 324] on icon at bounding box center [259, 324] width 7 height 10
click at [397, 324] on span "LinkedIn" at bounding box center [382, 323] width 27 height 12
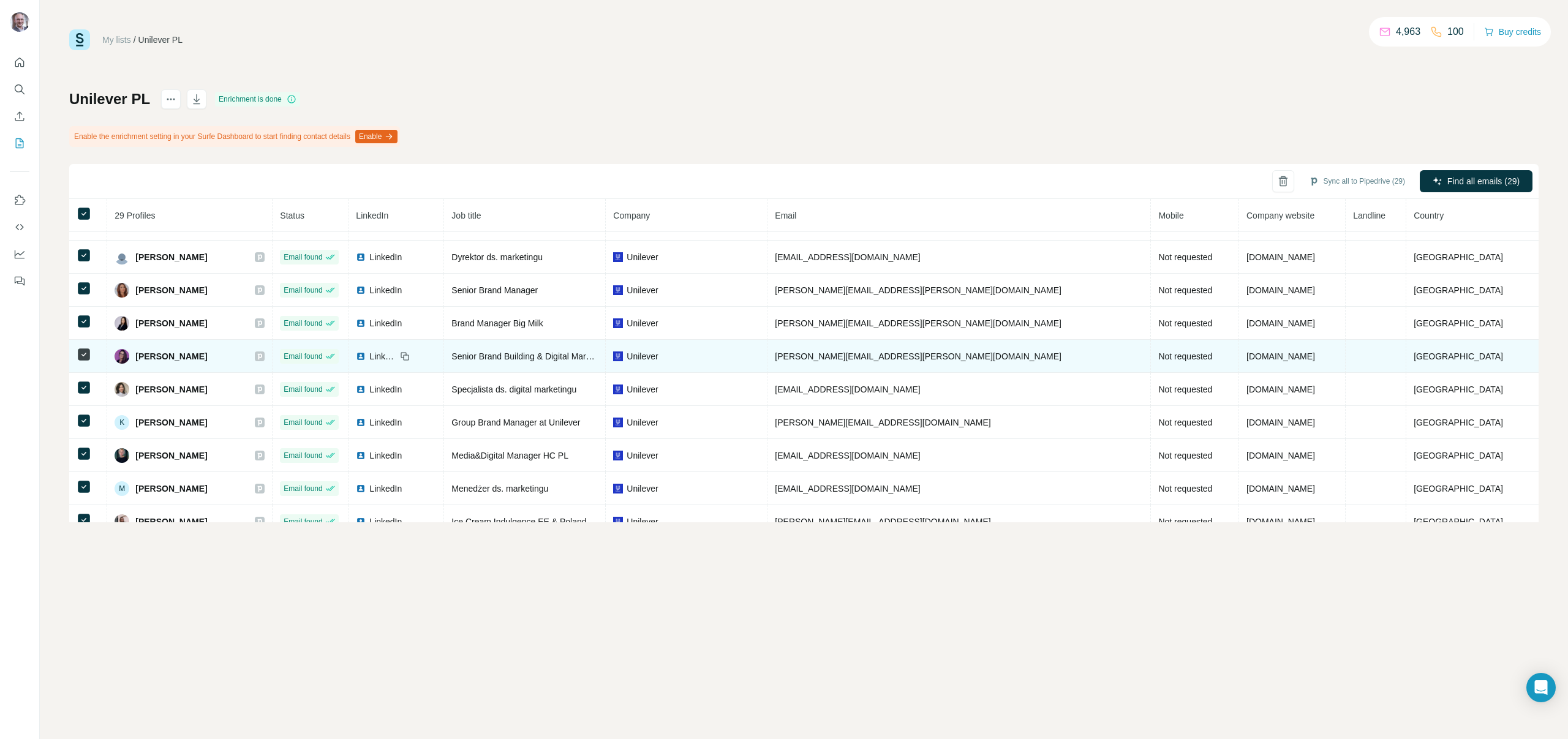
click at [264, 352] on icon at bounding box center [259, 357] width 7 height 10
click at [365, 354] on img at bounding box center [361, 357] width 10 height 10
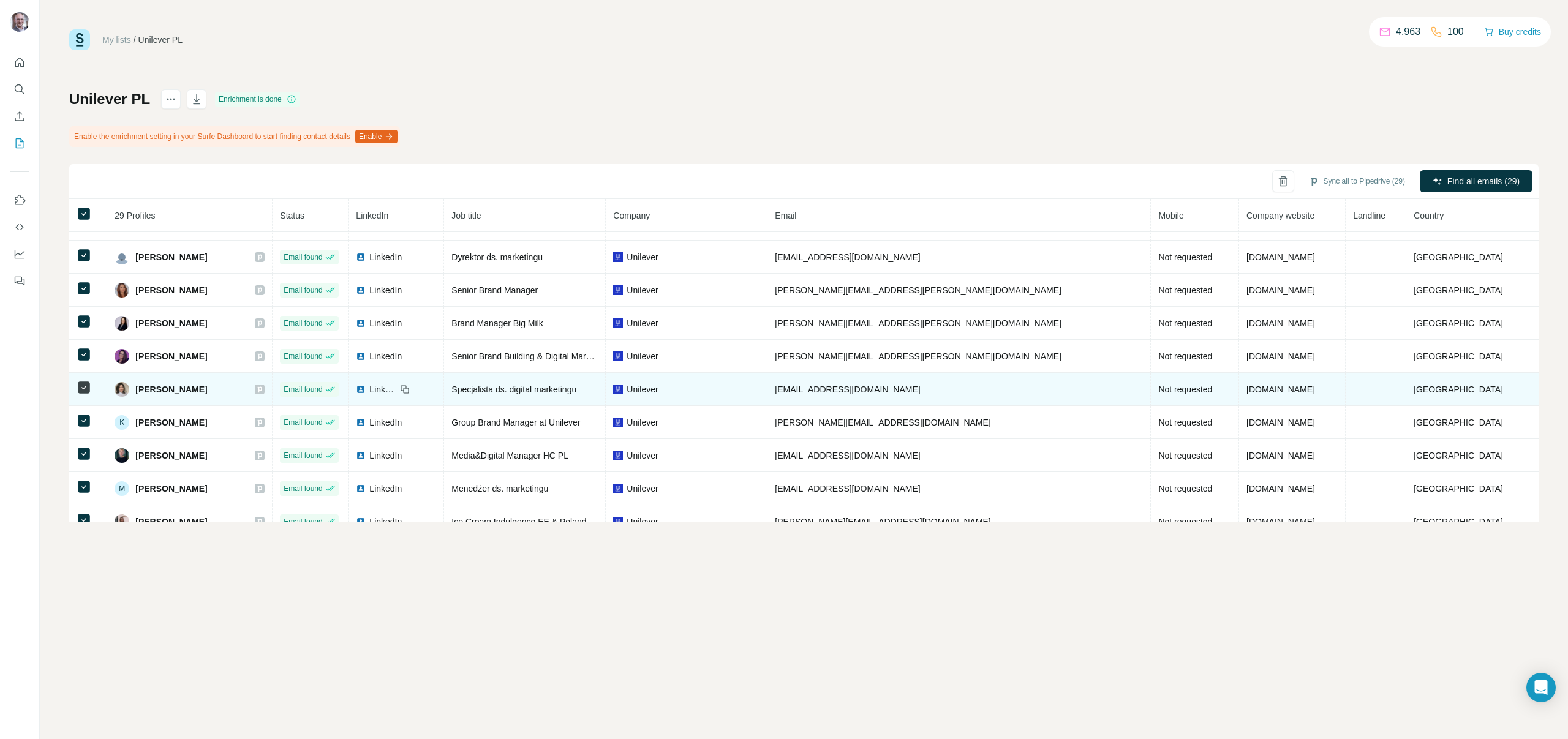
click at [264, 389] on icon at bounding box center [259, 389] width 7 height 10
click at [365, 390] on img at bounding box center [361, 389] width 10 height 10
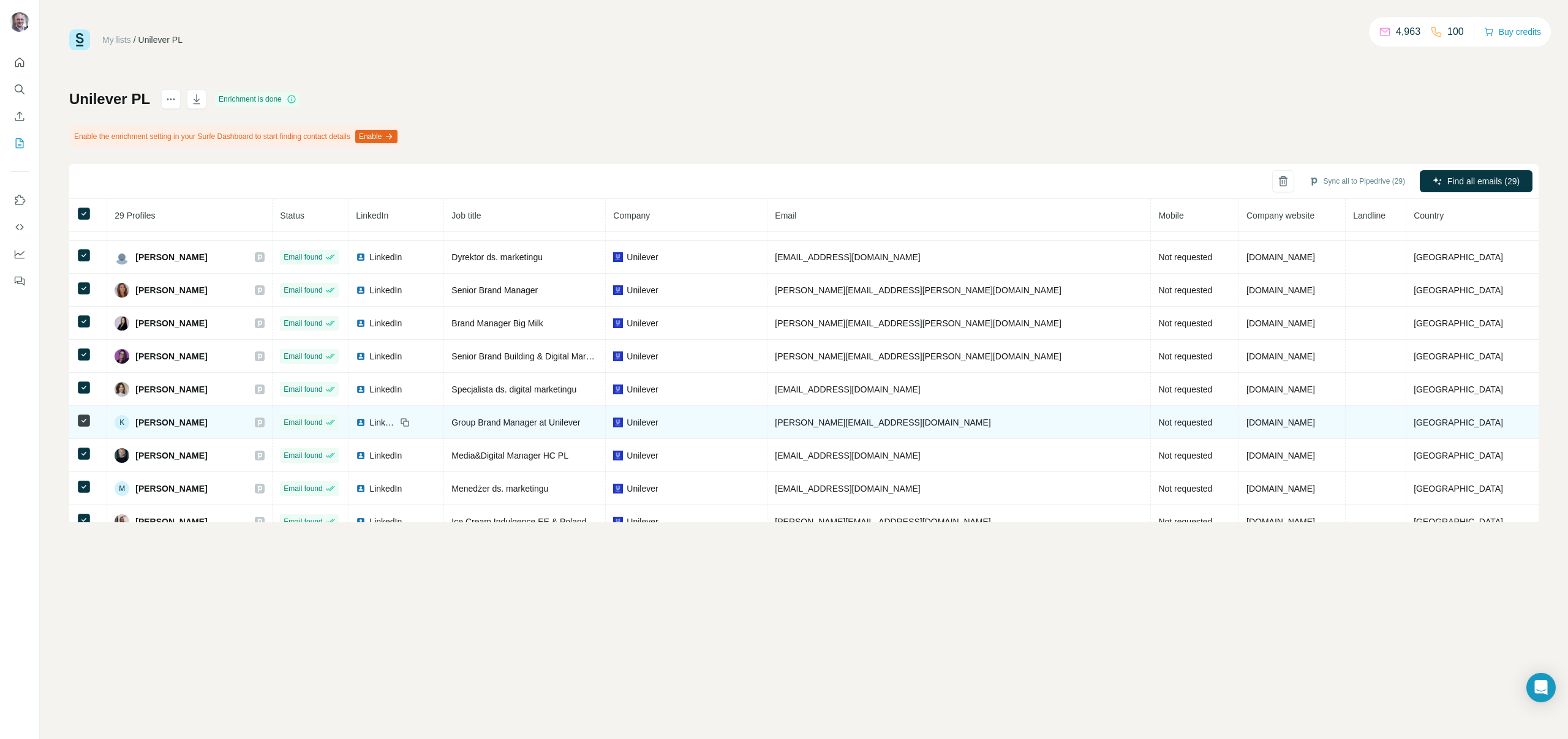
click at [262, 420] on icon at bounding box center [260, 423] width 4 height 6
click at [365, 423] on img at bounding box center [361, 423] width 10 height 10
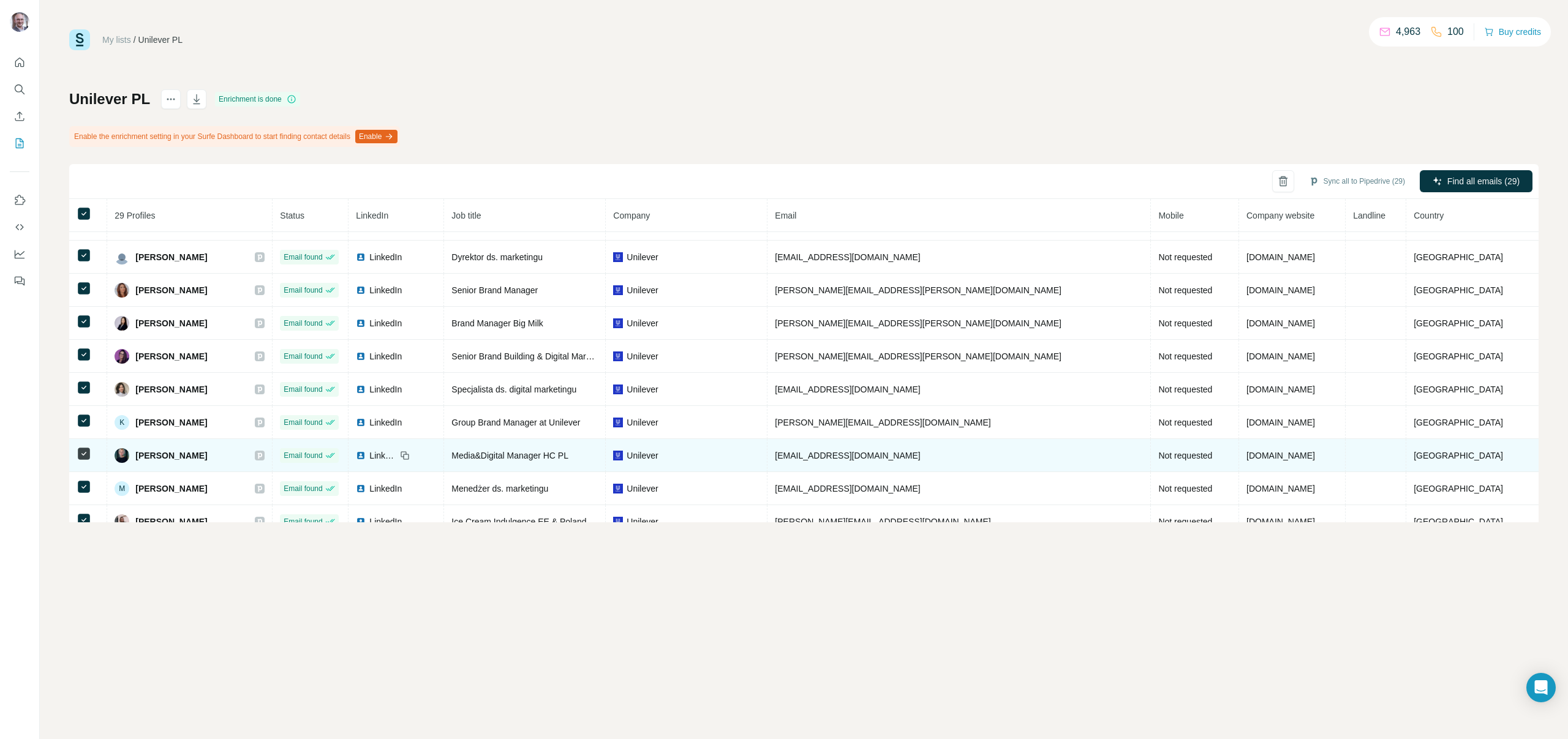
click at [365, 456] on img at bounding box center [361, 456] width 10 height 10
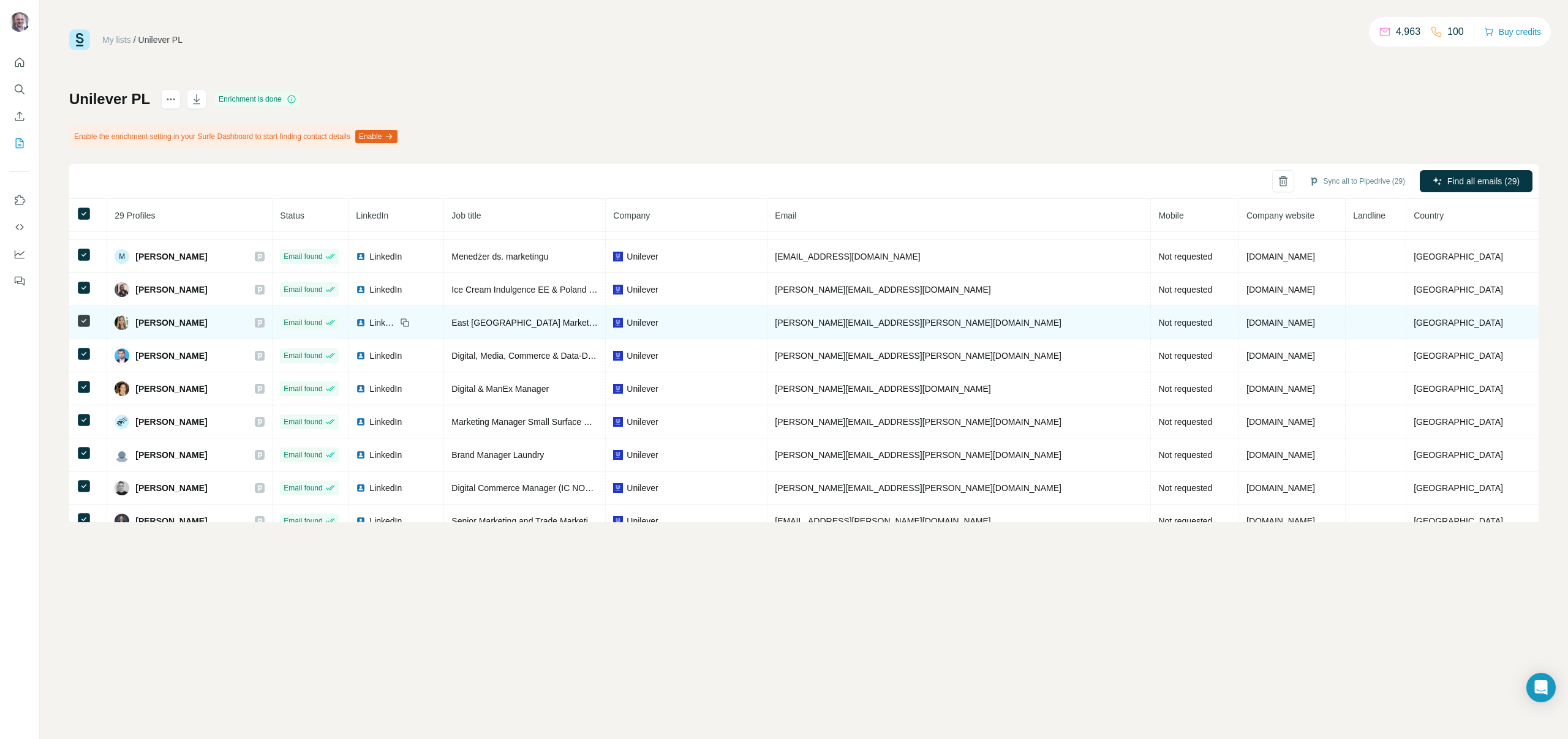
scroll to position [595, 0]
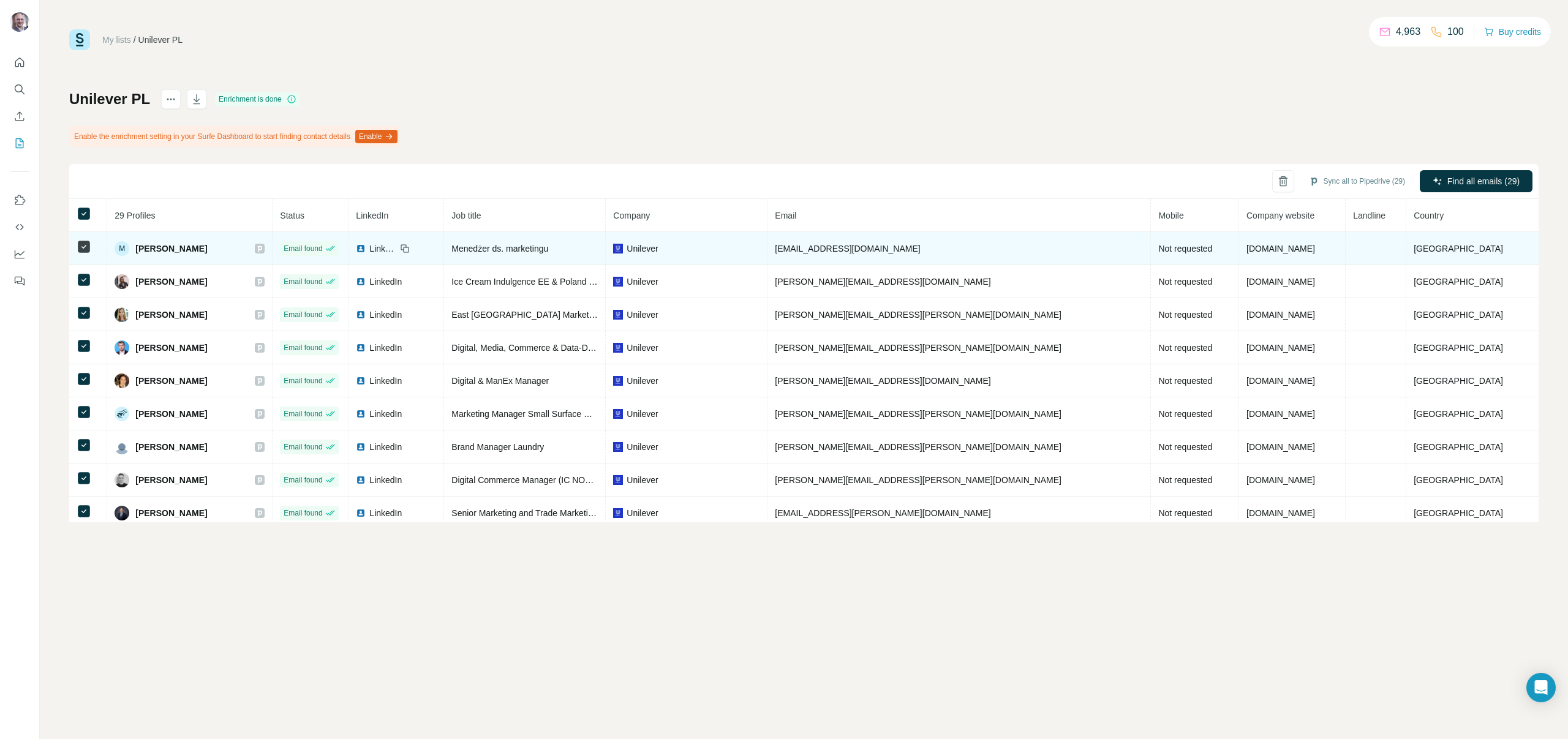
click at [262, 248] on icon at bounding box center [260, 249] width 4 height 6
click at [397, 248] on div "LinkedIn" at bounding box center [376, 249] width 40 height 12
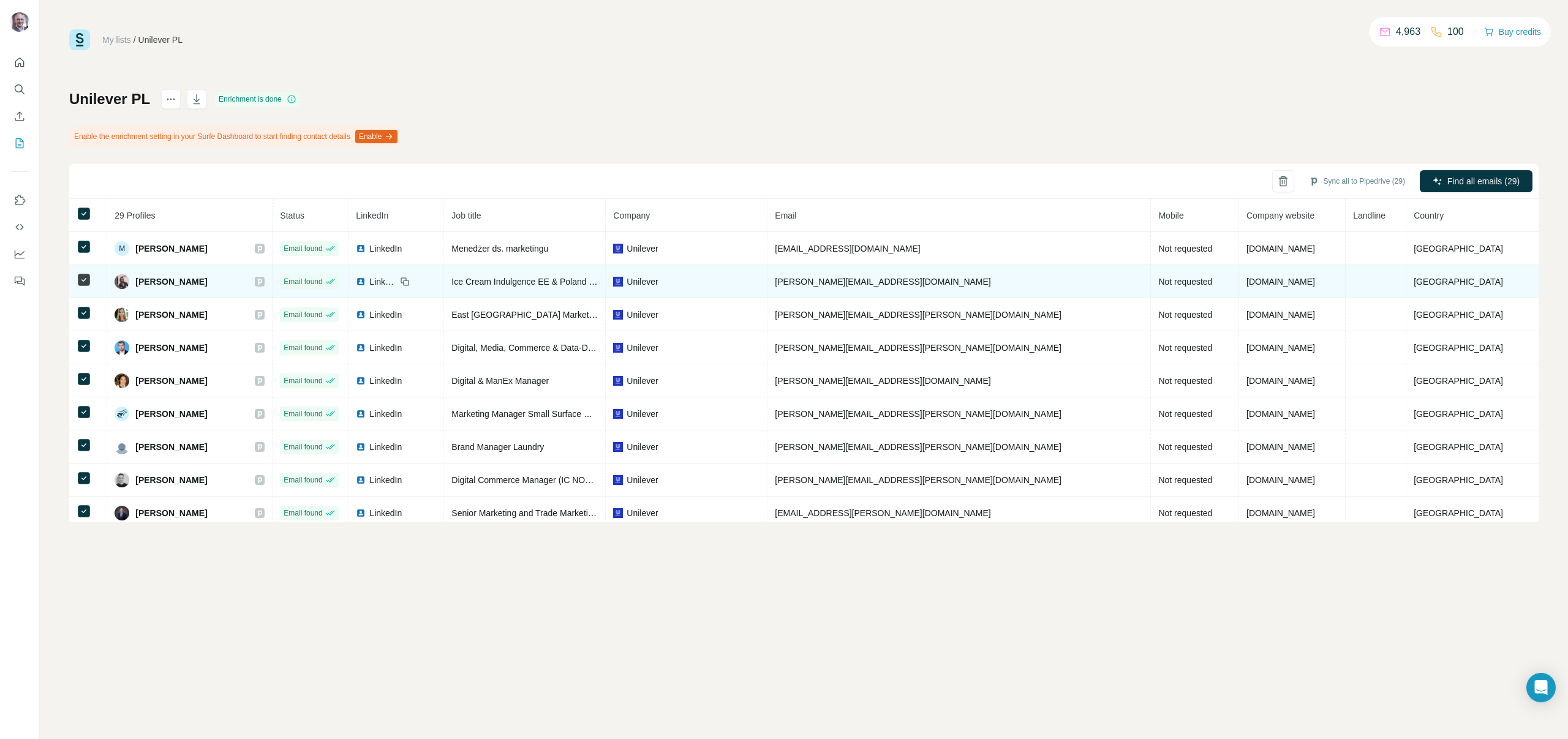
click at [262, 284] on icon at bounding box center [260, 282] width 4 height 6
click at [397, 278] on div "LinkedIn" at bounding box center [376, 282] width 40 height 12
click at [365, 283] on img at bounding box center [361, 282] width 10 height 10
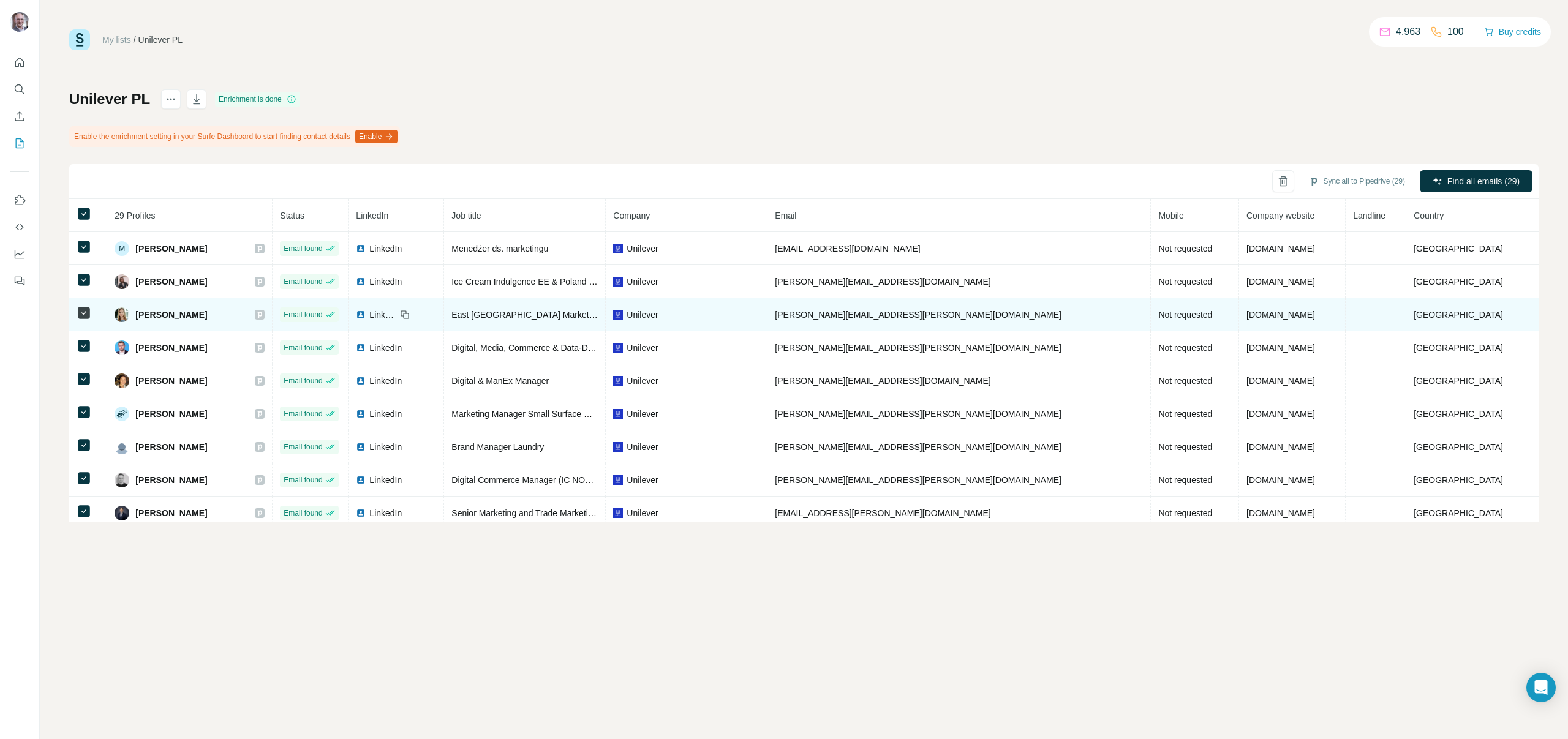
click at [262, 312] on icon at bounding box center [260, 315] width 4 height 6
click at [397, 312] on span "LinkedIn" at bounding box center [382, 314] width 27 height 12
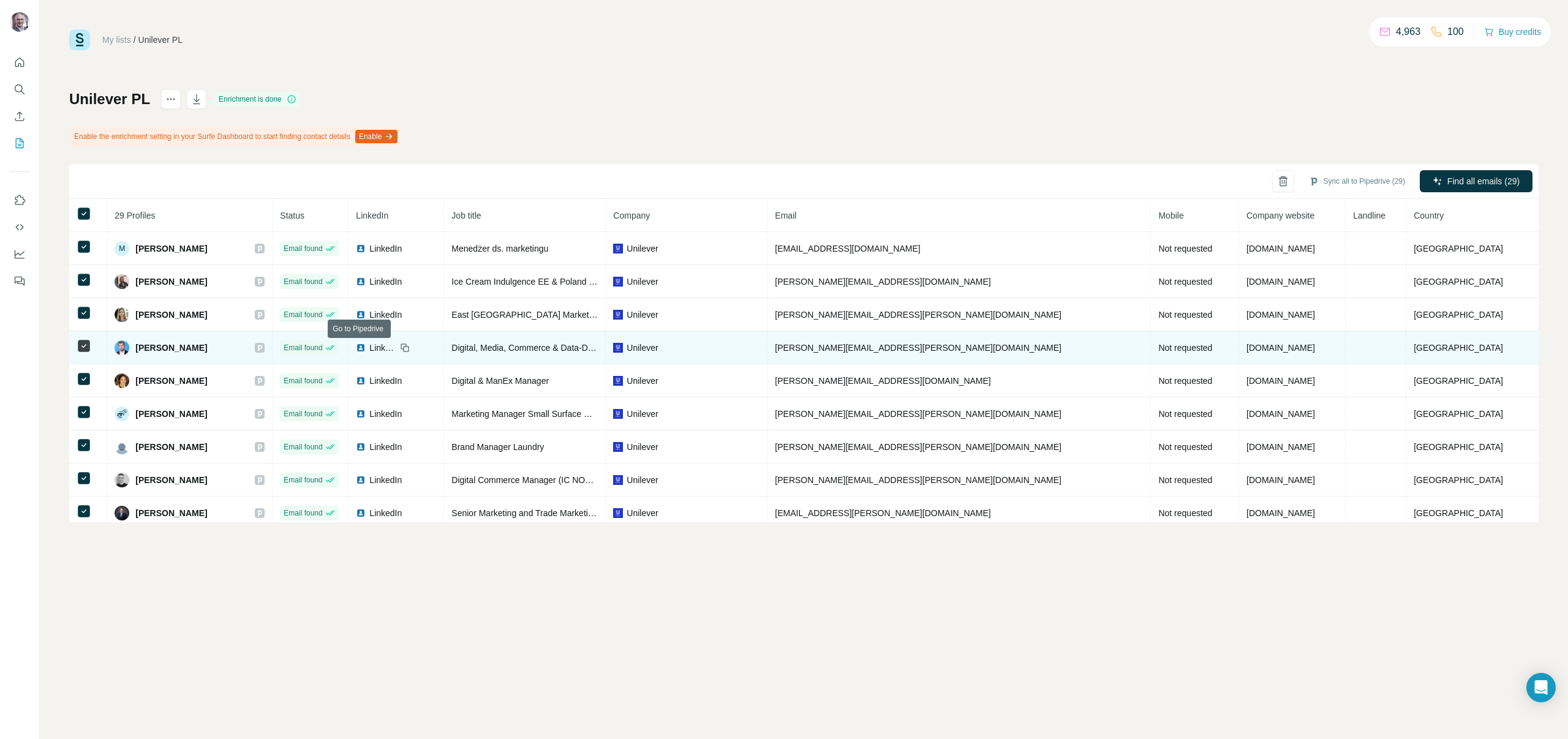
click at [264, 350] on icon at bounding box center [259, 348] width 7 height 10
click at [365, 347] on img at bounding box center [361, 348] width 10 height 10
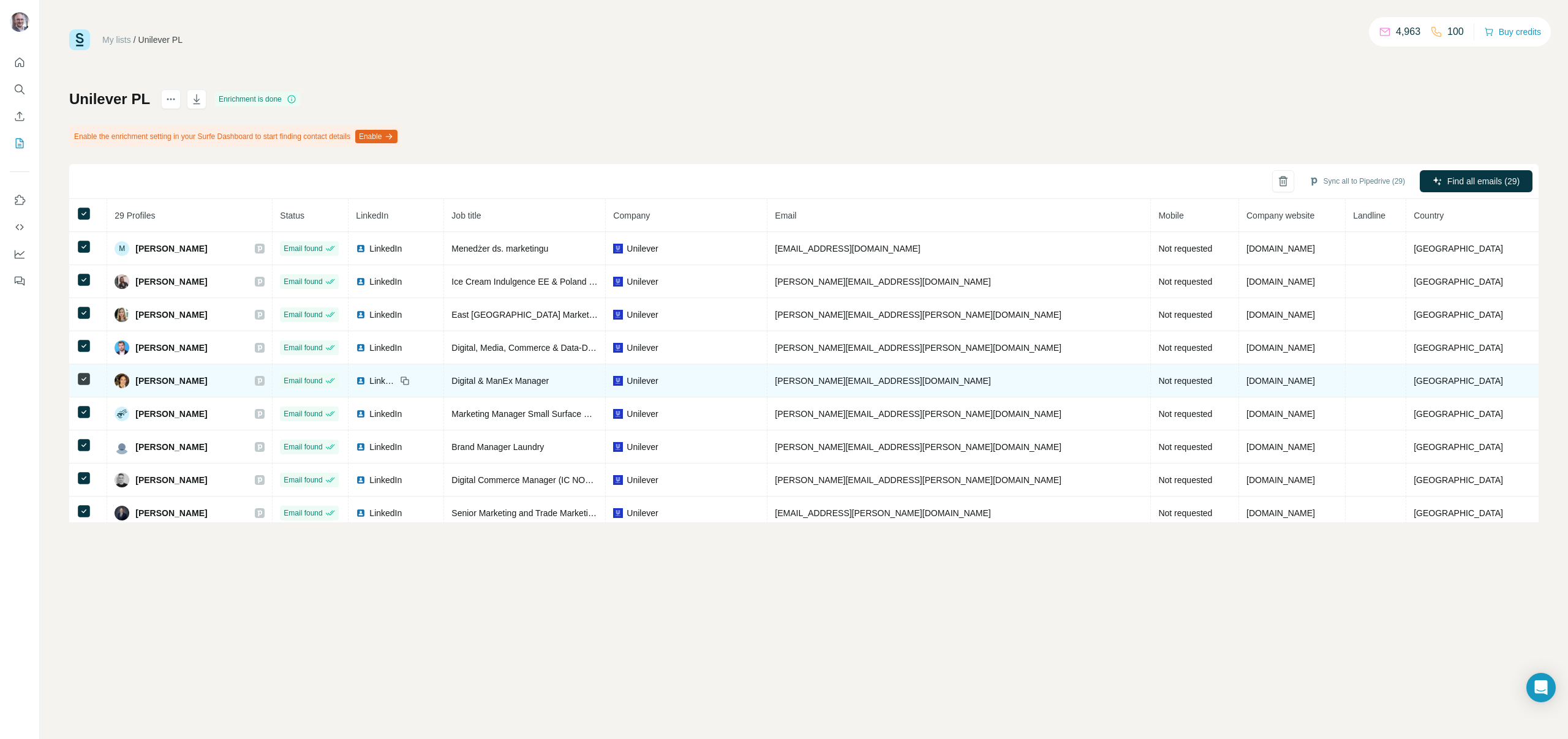
click at [264, 377] on icon at bounding box center [259, 381] width 7 height 10
click at [365, 377] on img at bounding box center [361, 381] width 10 height 10
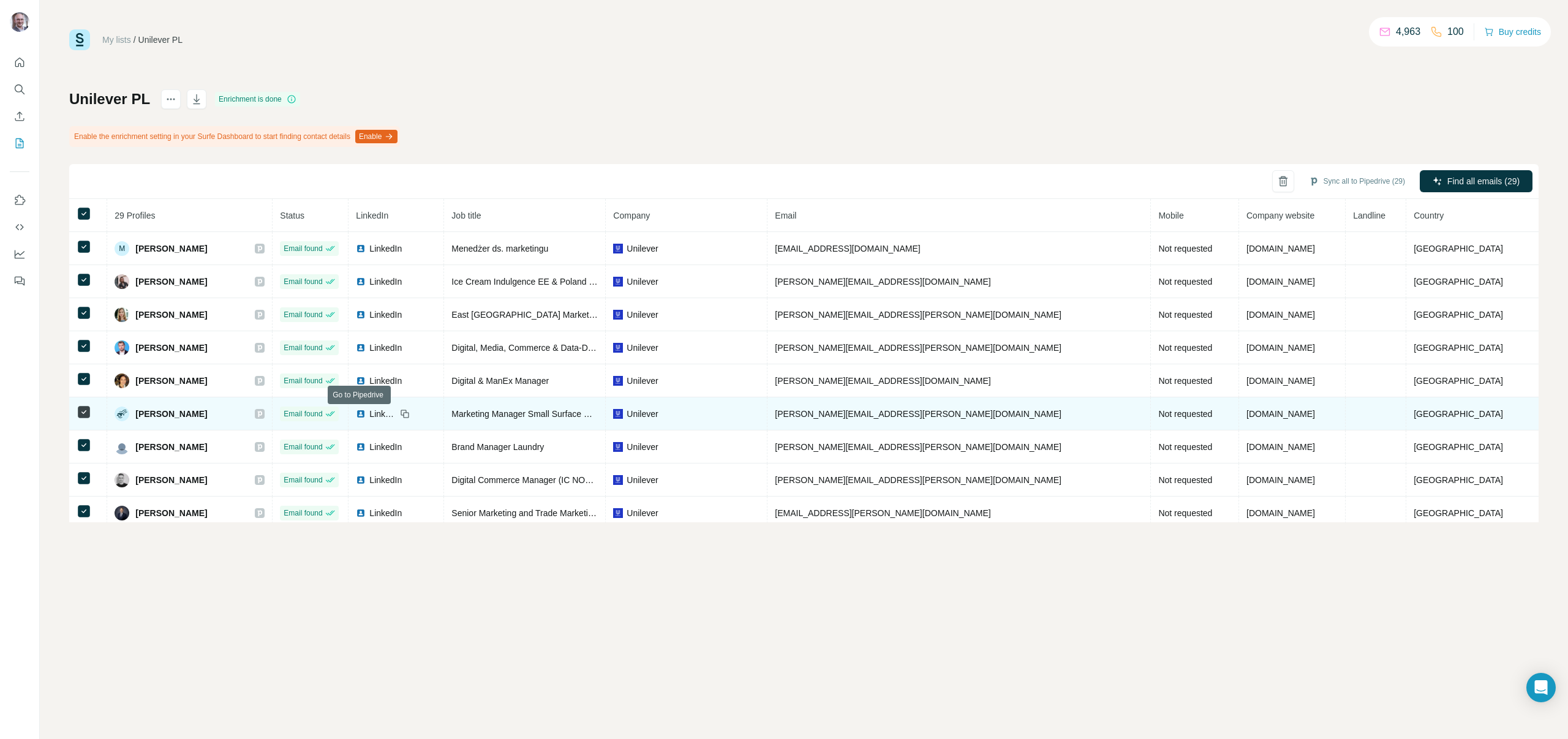
click at [264, 415] on icon at bounding box center [259, 414] width 7 height 10
click at [397, 410] on span "LinkedIn" at bounding box center [382, 414] width 27 height 12
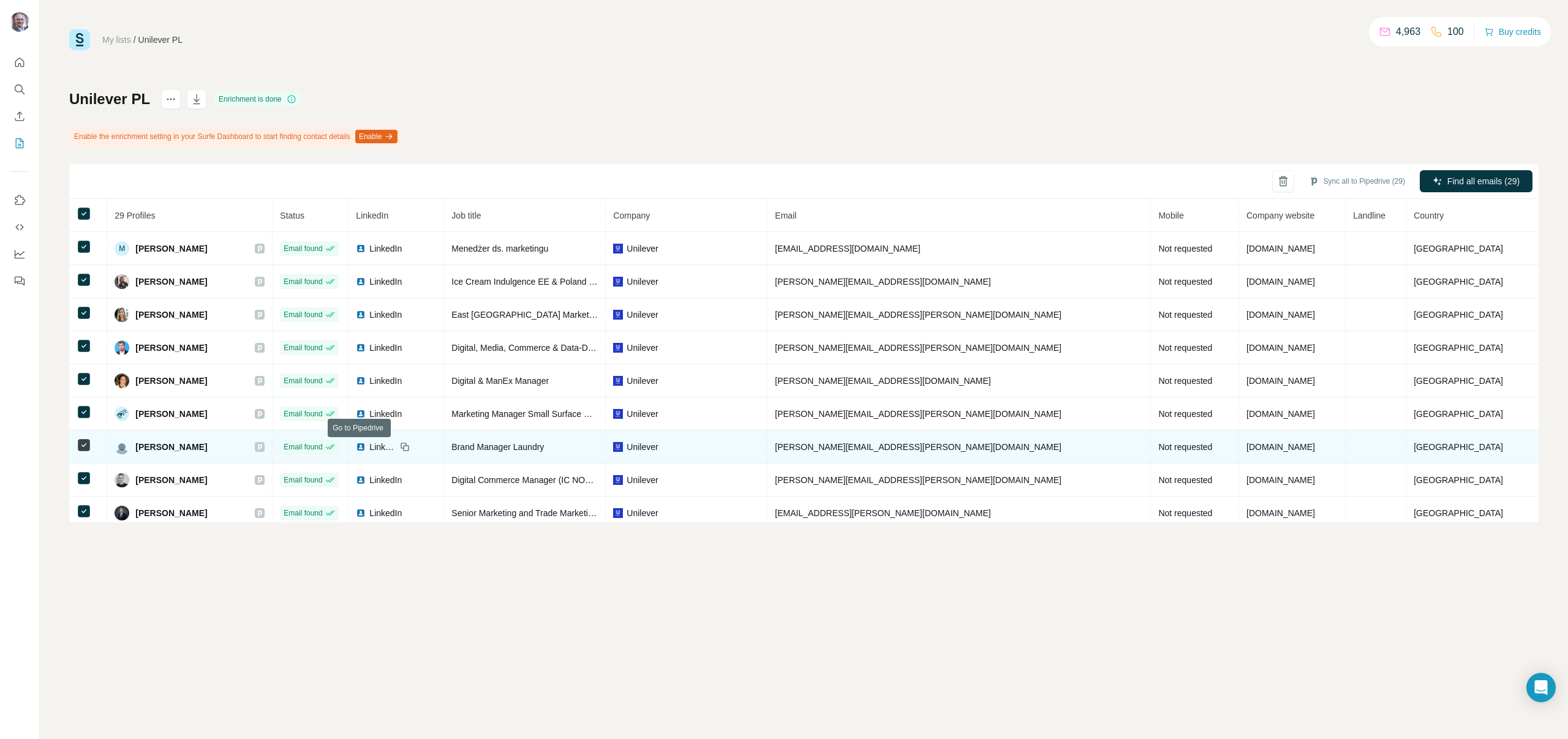
click at [264, 449] on icon at bounding box center [259, 447] width 7 height 10
click at [365, 449] on img at bounding box center [361, 447] width 10 height 10
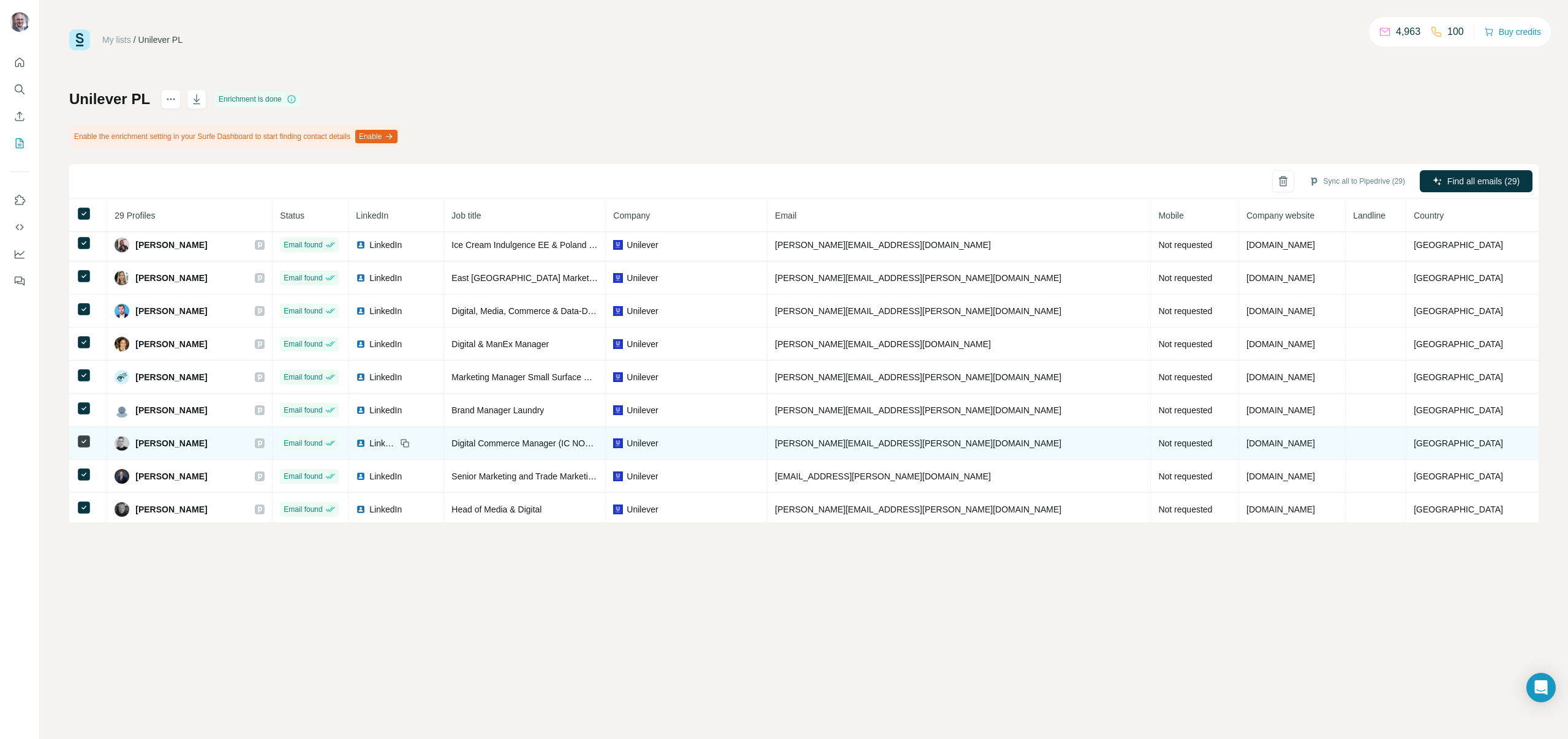
scroll to position [702, 0]
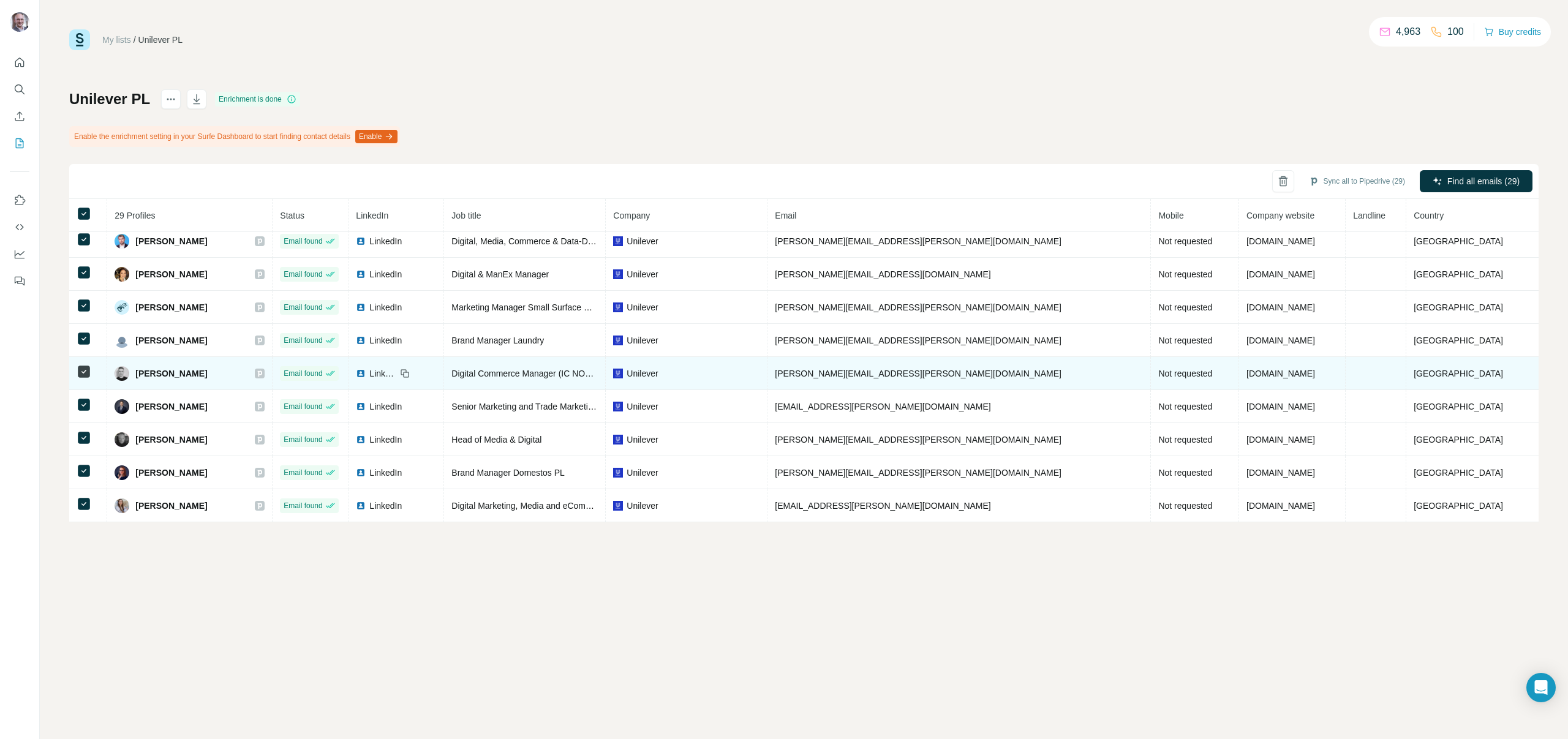
click at [264, 373] on icon at bounding box center [259, 373] width 7 height 10
click at [397, 373] on span "LinkedIn" at bounding box center [382, 373] width 27 height 12
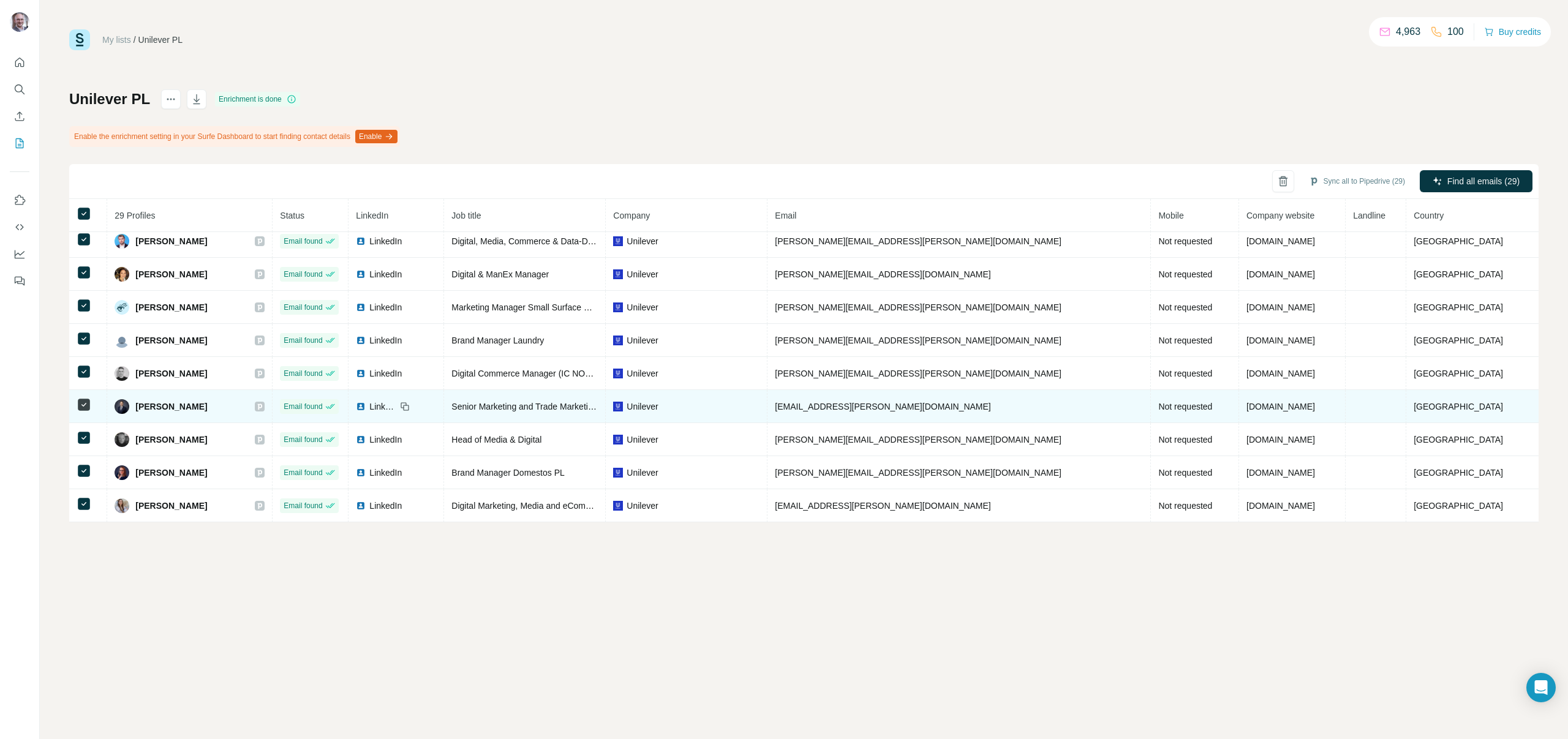
click at [264, 408] on icon at bounding box center [259, 407] width 7 height 10
click at [365, 407] on img at bounding box center [361, 407] width 10 height 10
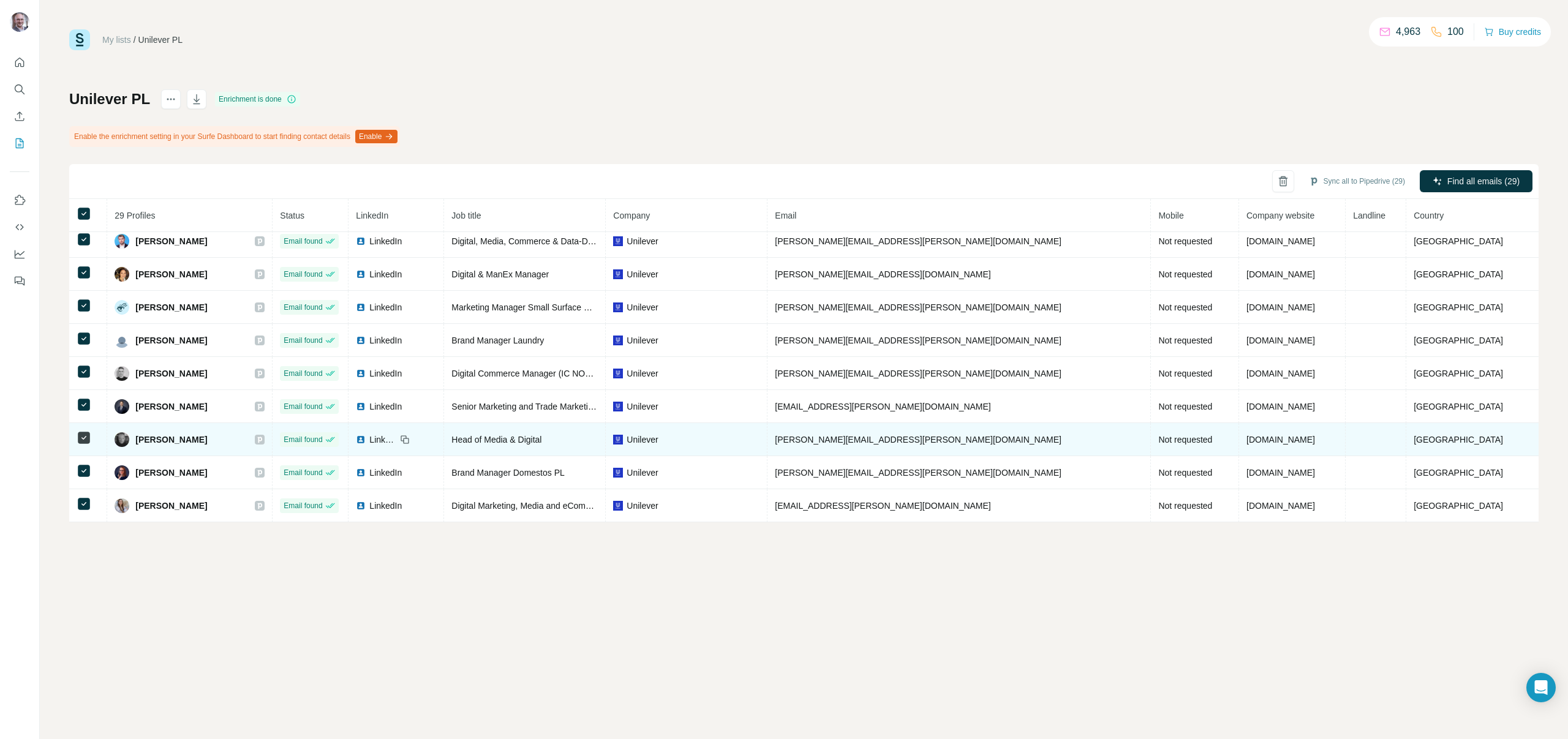
click at [264, 436] on icon at bounding box center [259, 440] width 7 height 10
click at [365, 438] on img at bounding box center [361, 440] width 10 height 10
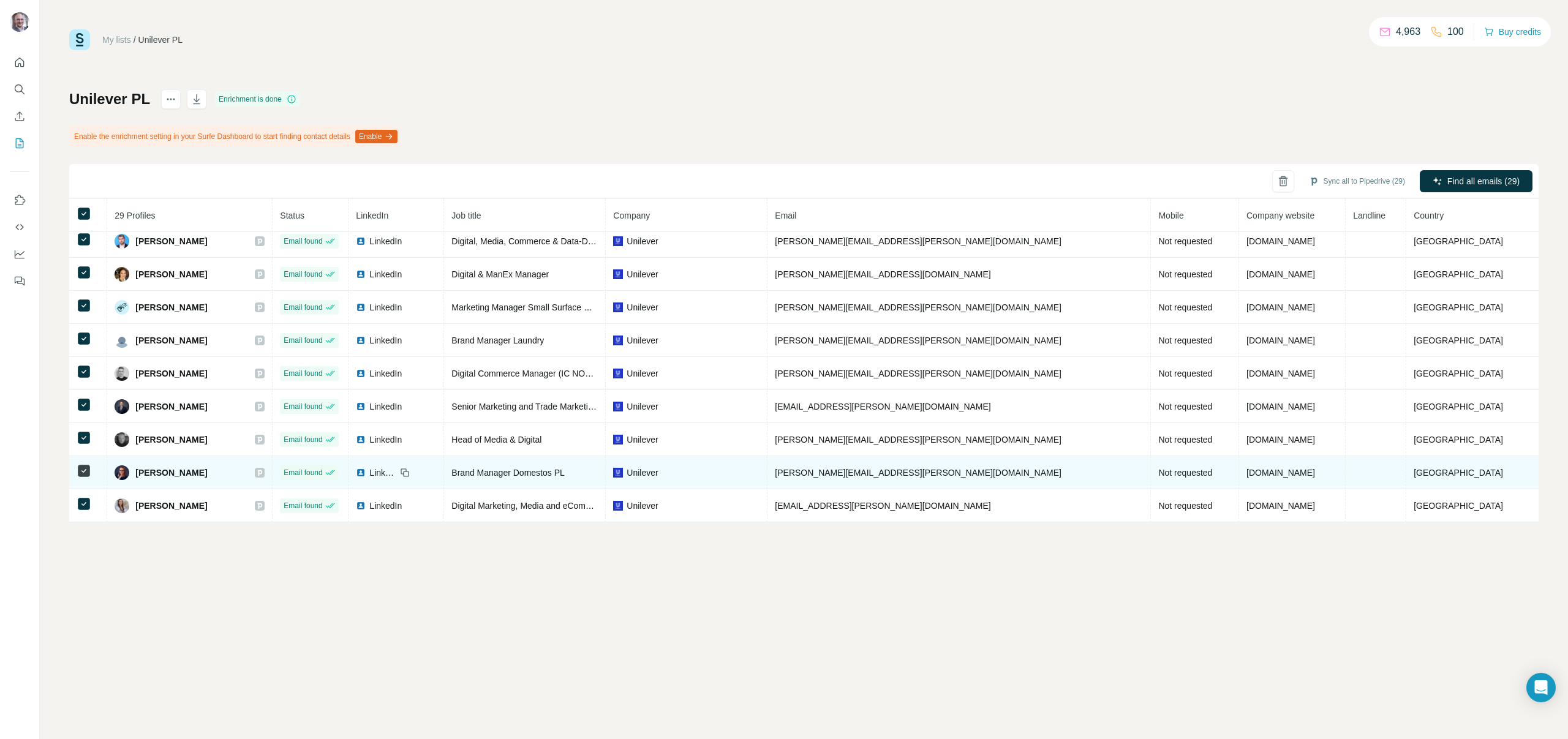
click at [264, 475] on icon at bounding box center [259, 473] width 7 height 10
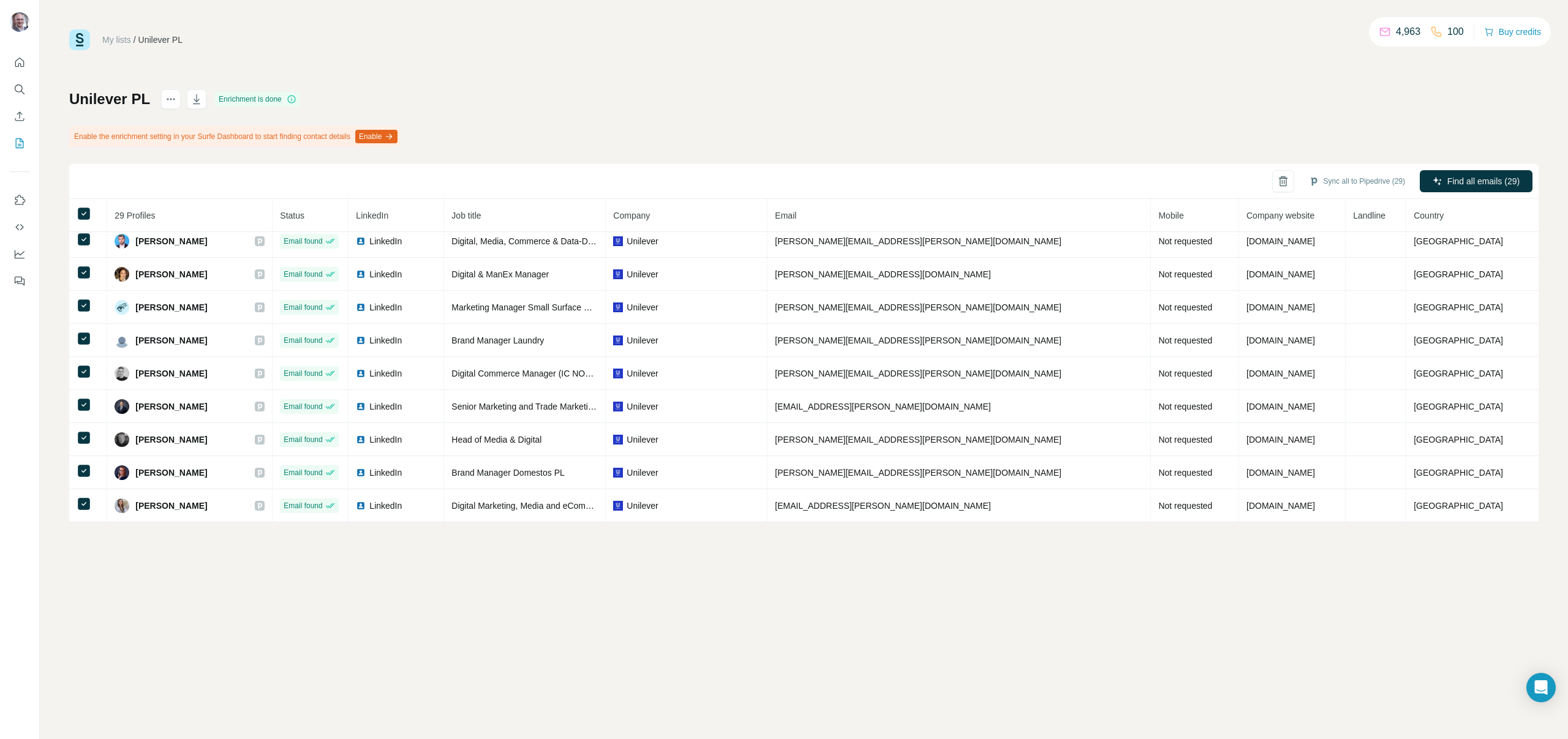
click at [255, 101] on div "Enrichment is done" at bounding box center [258, 99] width 85 height 14
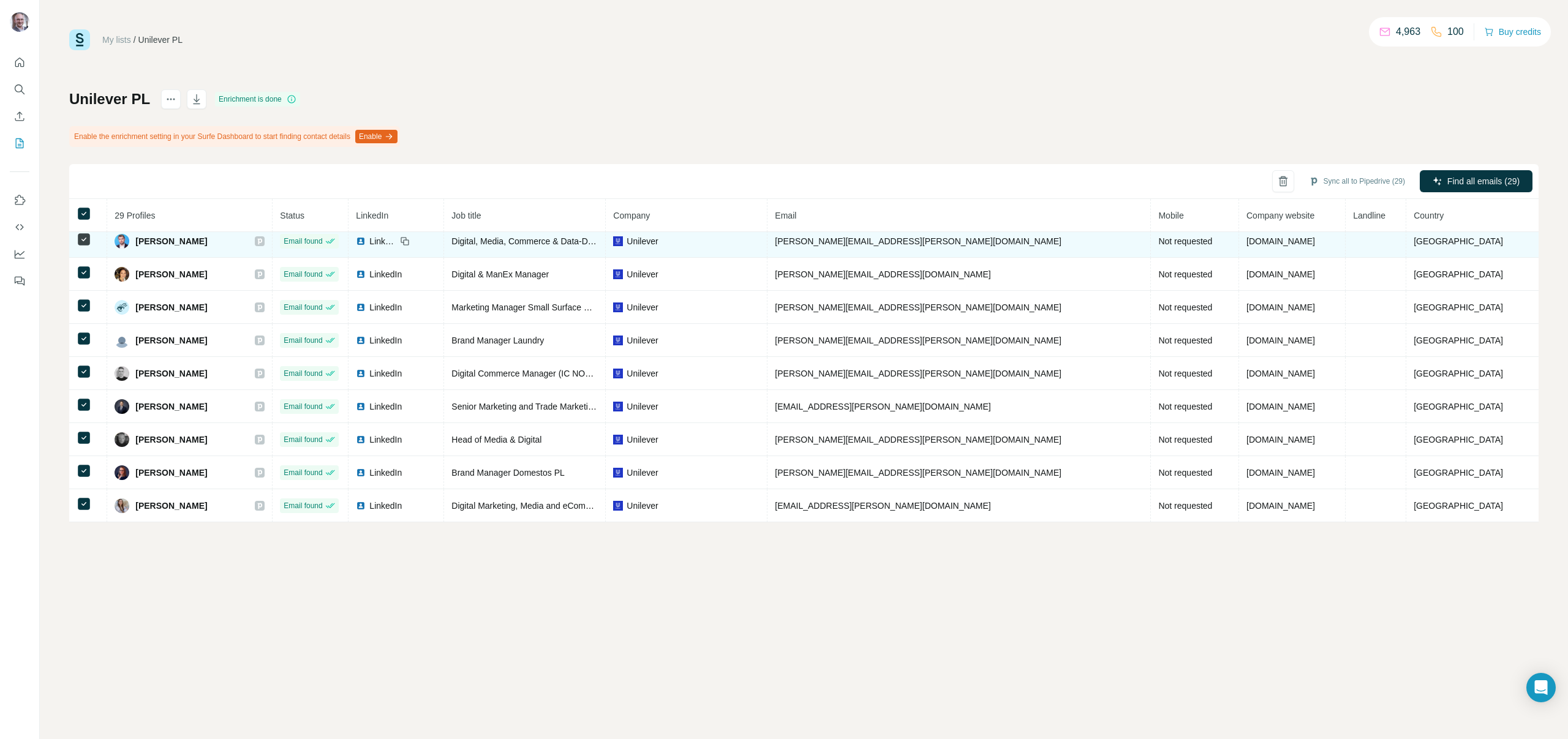
click at [1158, 245] on span "Not requested" at bounding box center [1184, 241] width 54 height 10
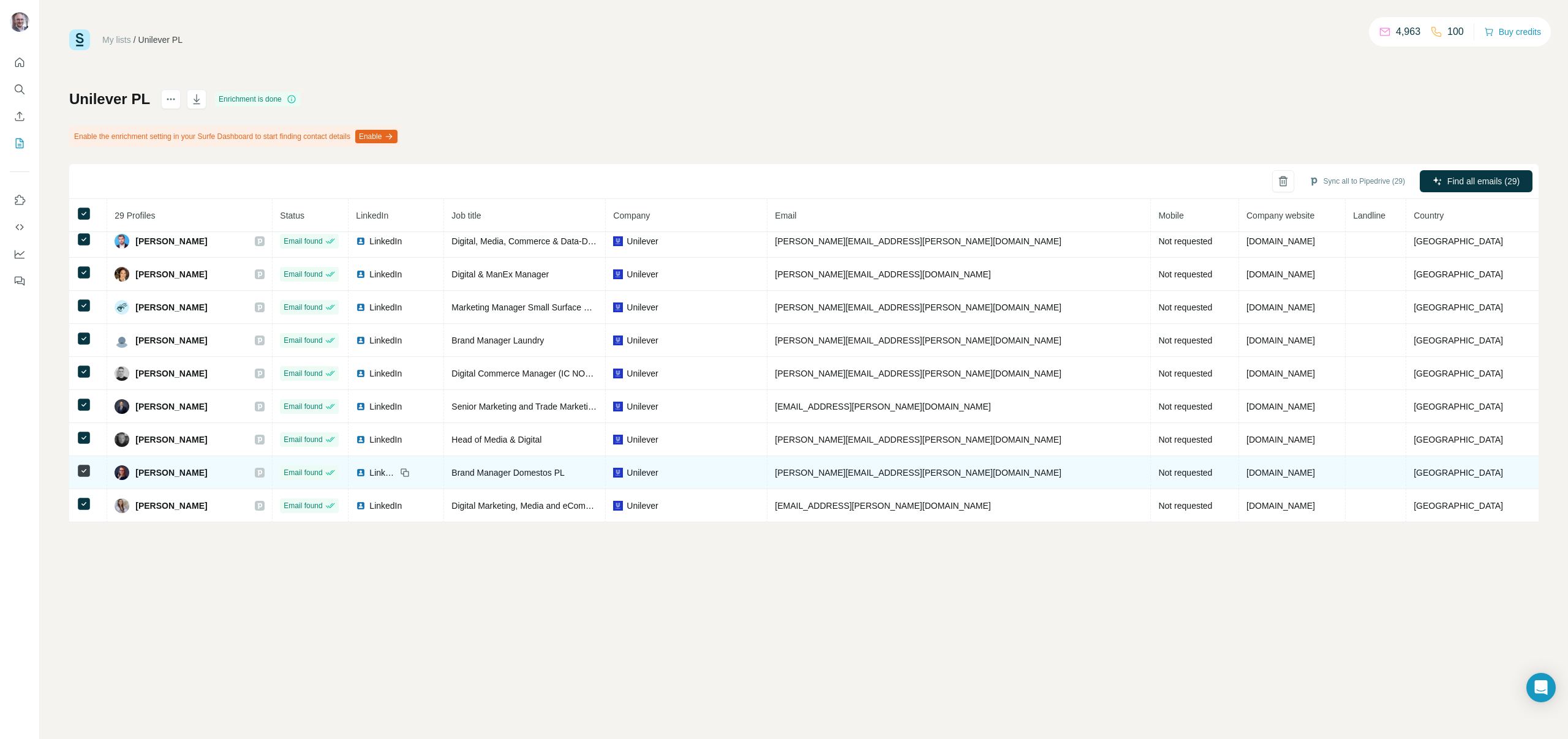
click at [365, 474] on img at bounding box center [361, 473] width 10 height 10
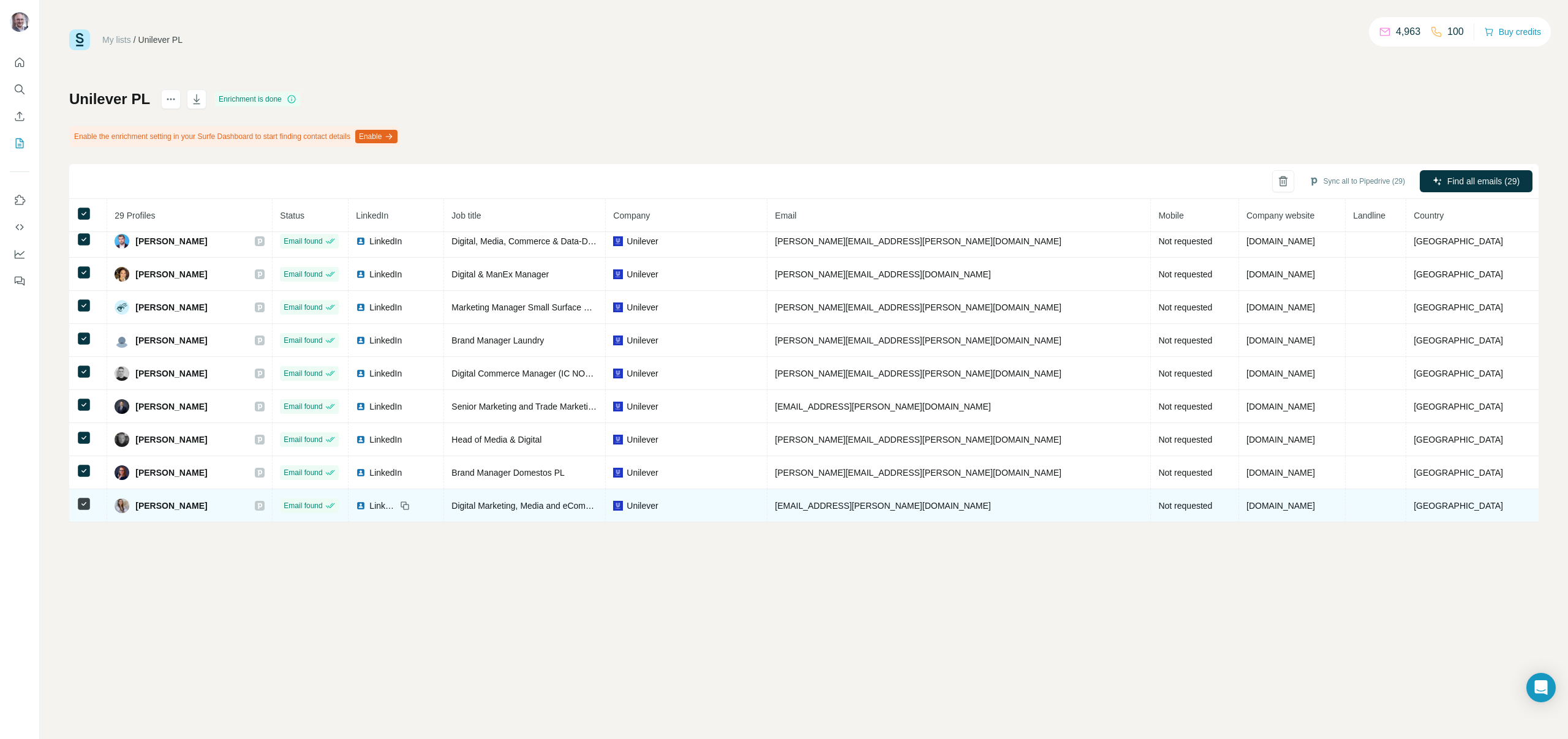
click at [262, 506] on icon at bounding box center [260, 506] width 4 height 6
click at [397, 506] on span "LinkedIn" at bounding box center [382, 506] width 27 height 12
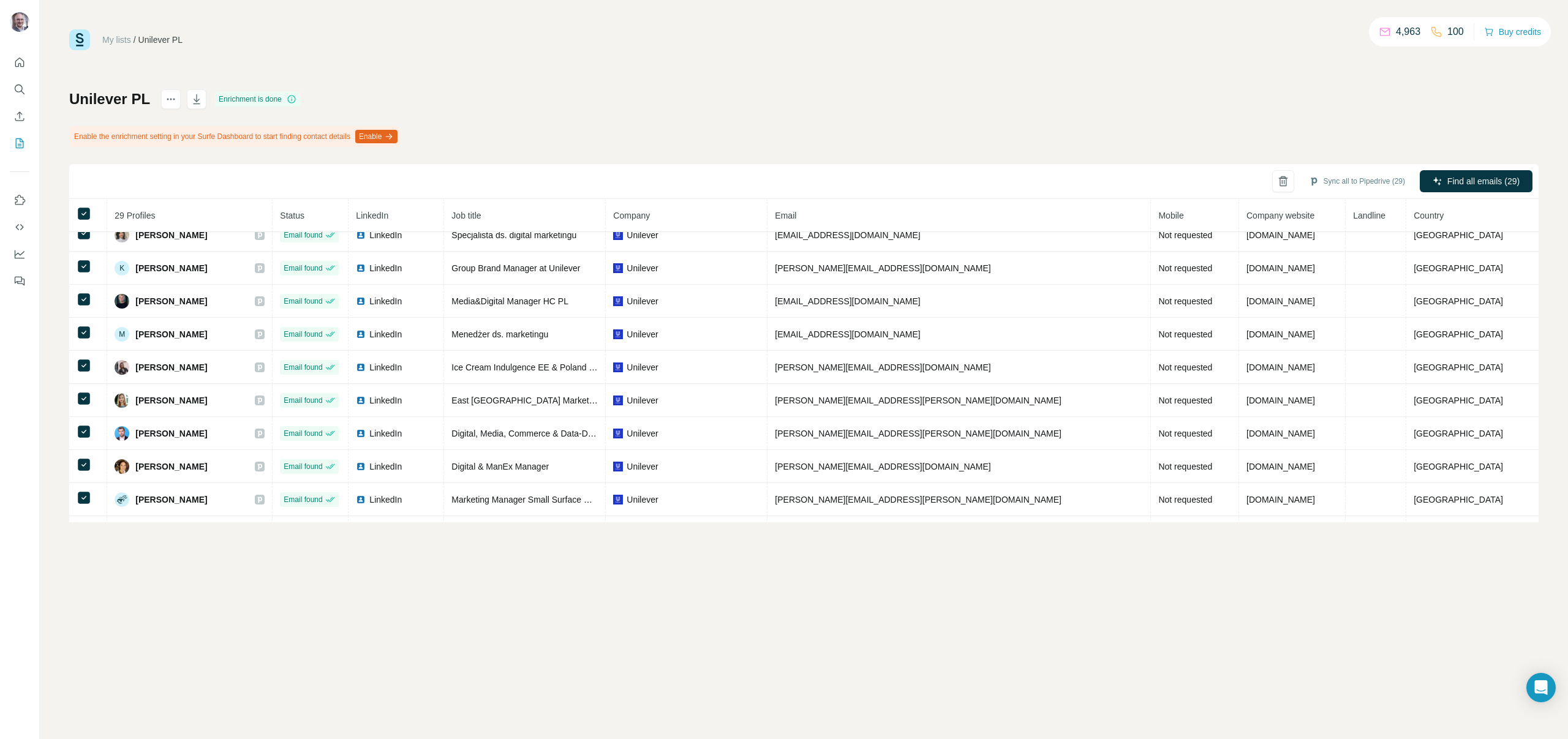
scroll to position [501, 0]
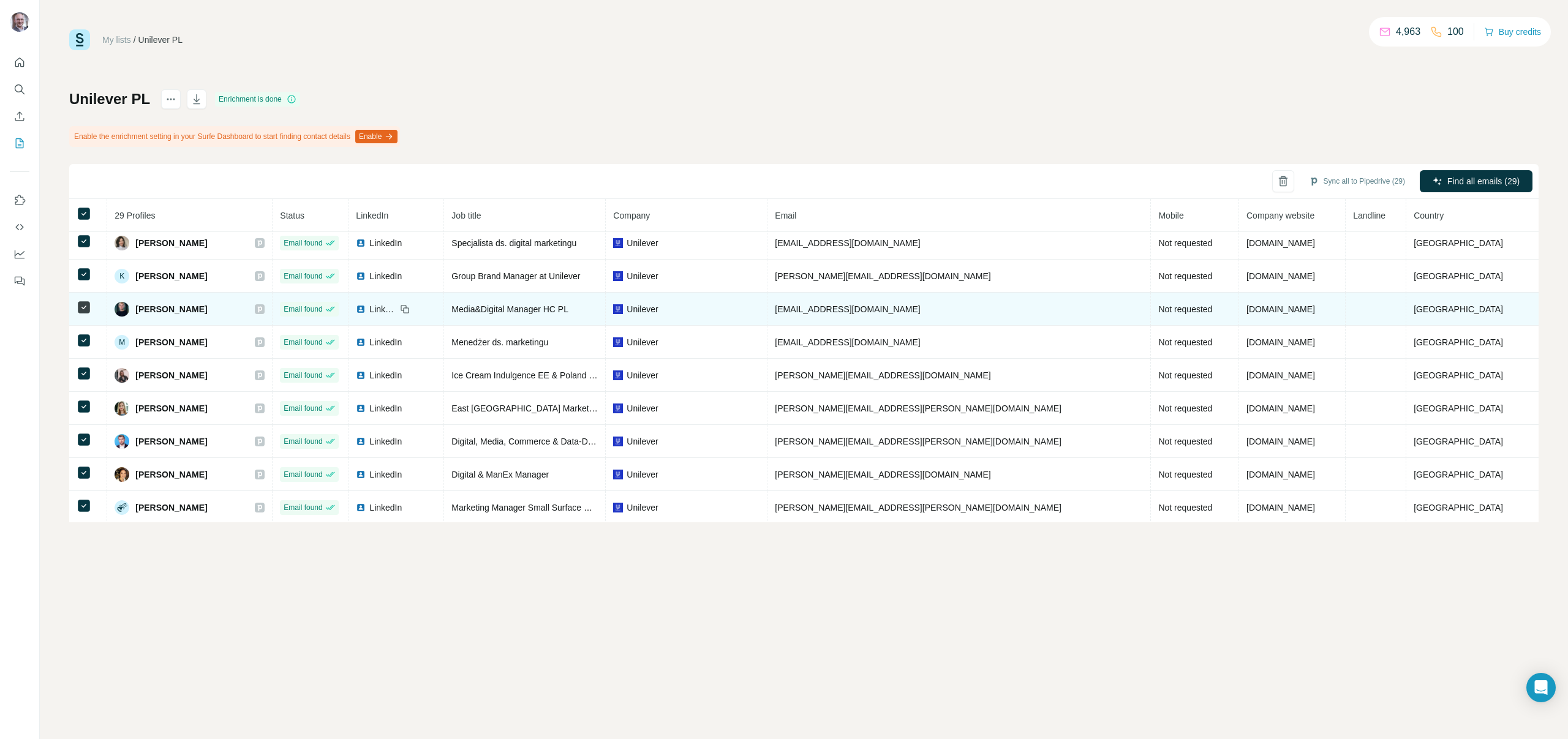
drag, startPoint x: 232, startPoint y: 308, endPoint x: 143, endPoint y: 306, distance: 89.0
click at [143, 306] on div "[PERSON_NAME]" at bounding box center [190, 309] width 150 height 14
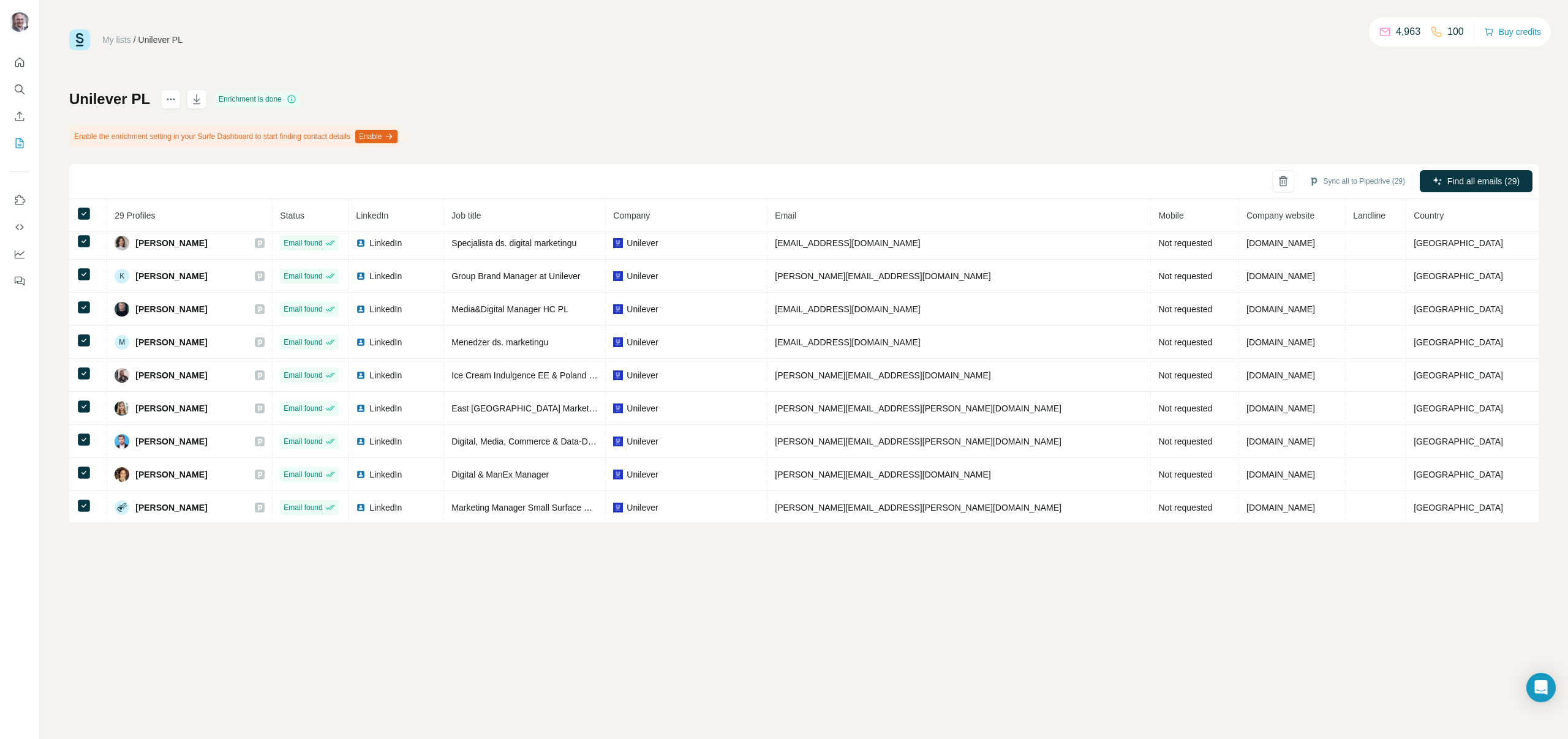
copy span "[PERSON_NAME]"
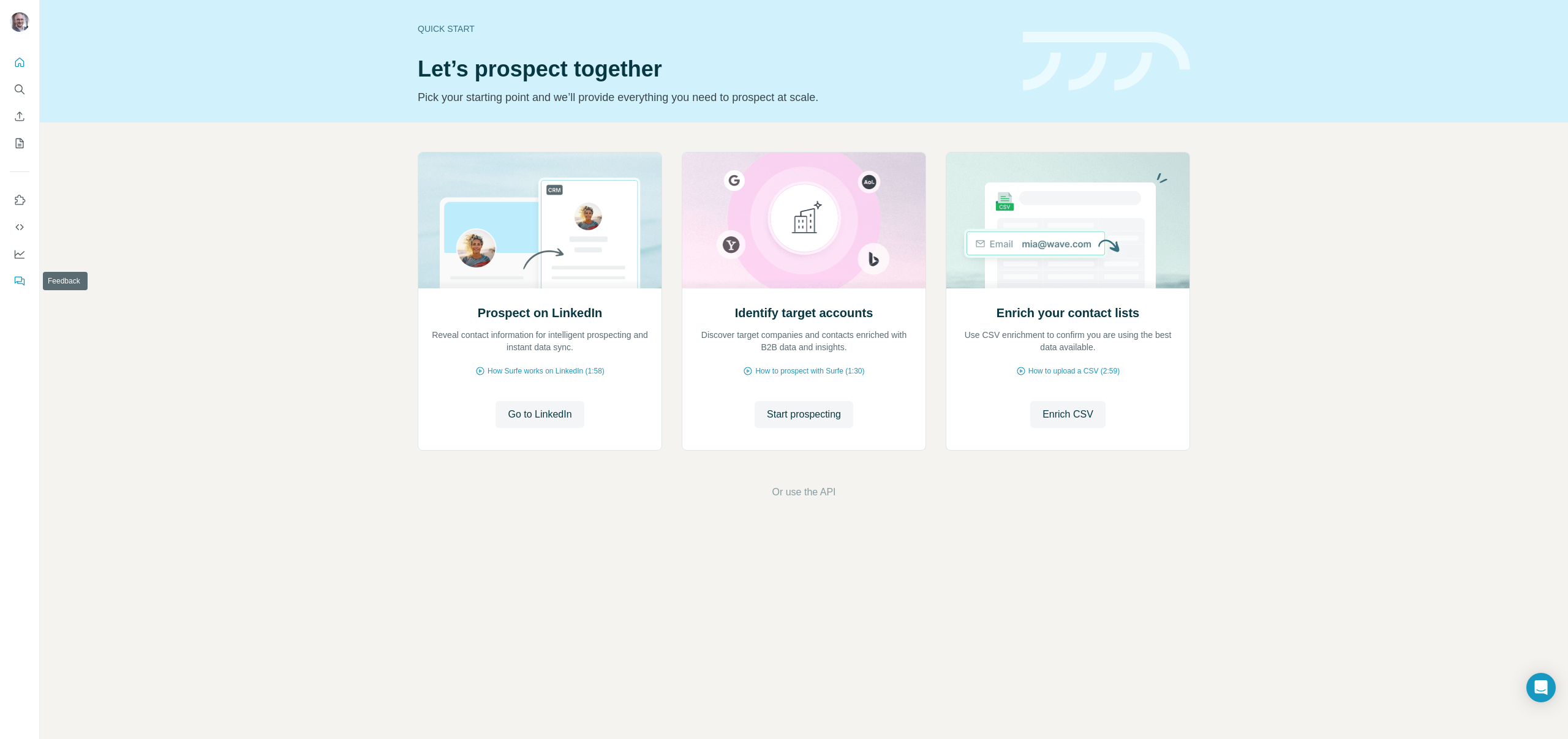
click at [25, 284] on icon "Feedback" at bounding box center [21, 282] width 7 height 7
click at [14, 249] on icon "Dashboard" at bounding box center [20, 254] width 12 height 12
